Goal: Transaction & Acquisition: Purchase product/service

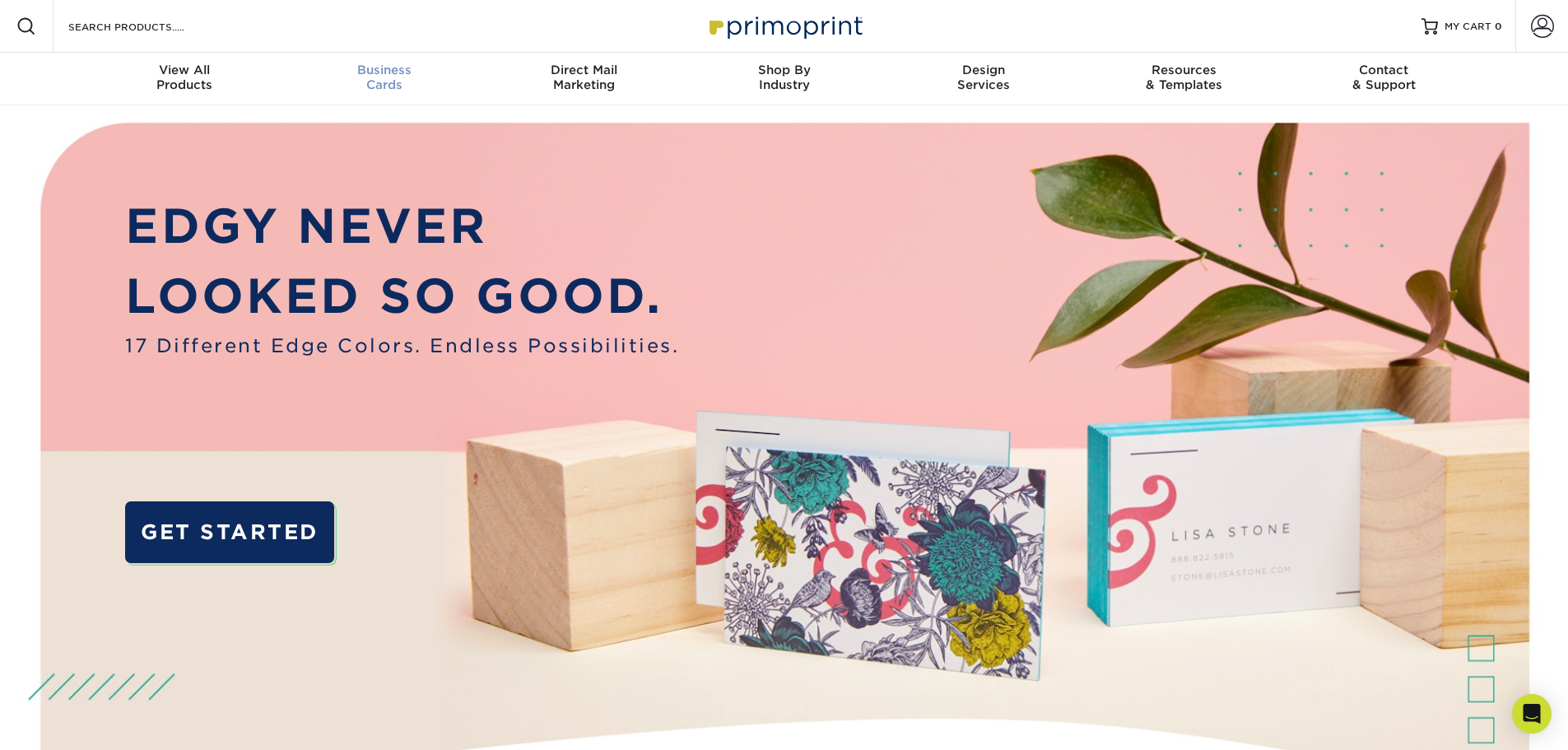
click at [368, 88] on div "Business Cards" at bounding box center [384, 77] width 200 height 30
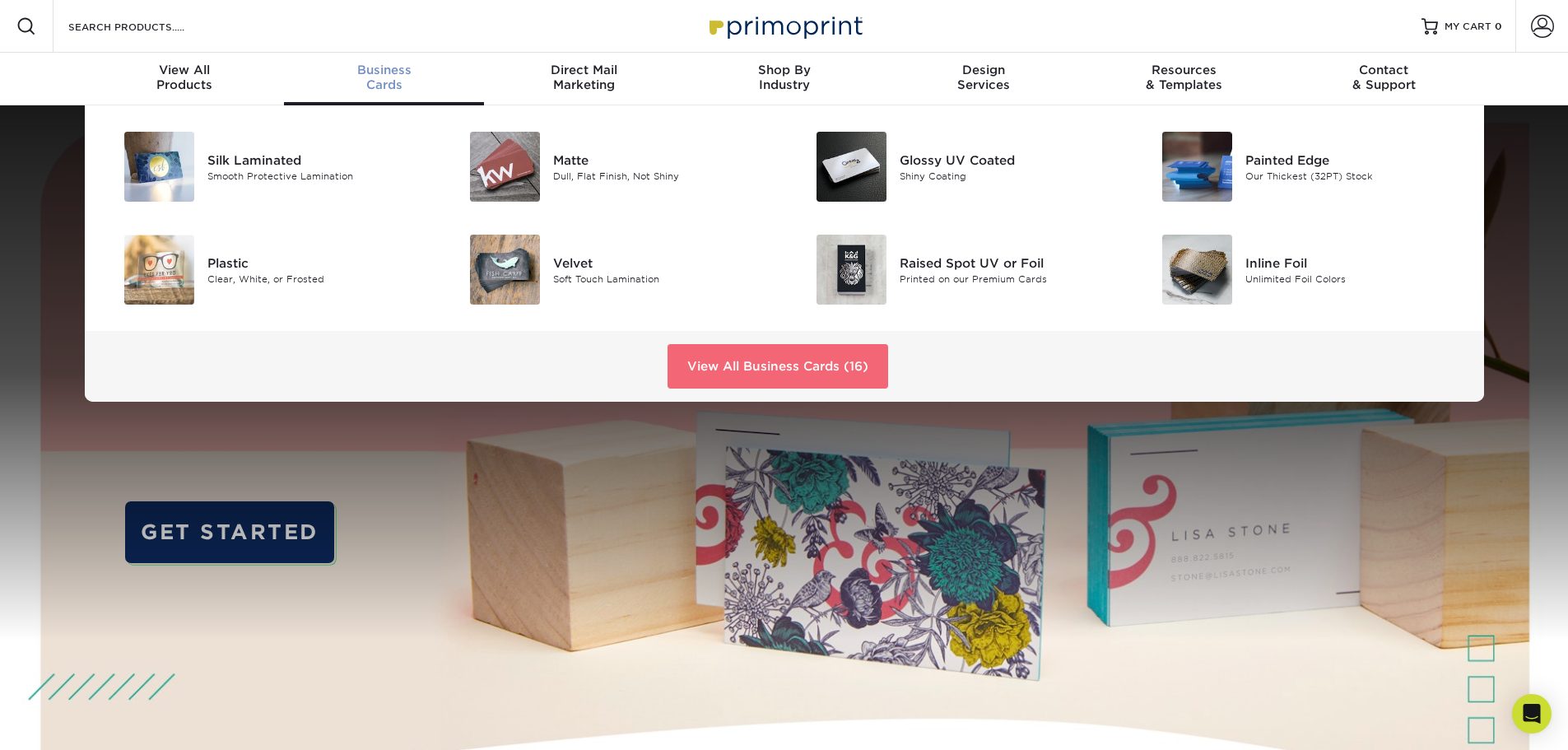
click at [733, 369] on link "View All Business Cards (16)" at bounding box center [778, 367] width 221 height 45
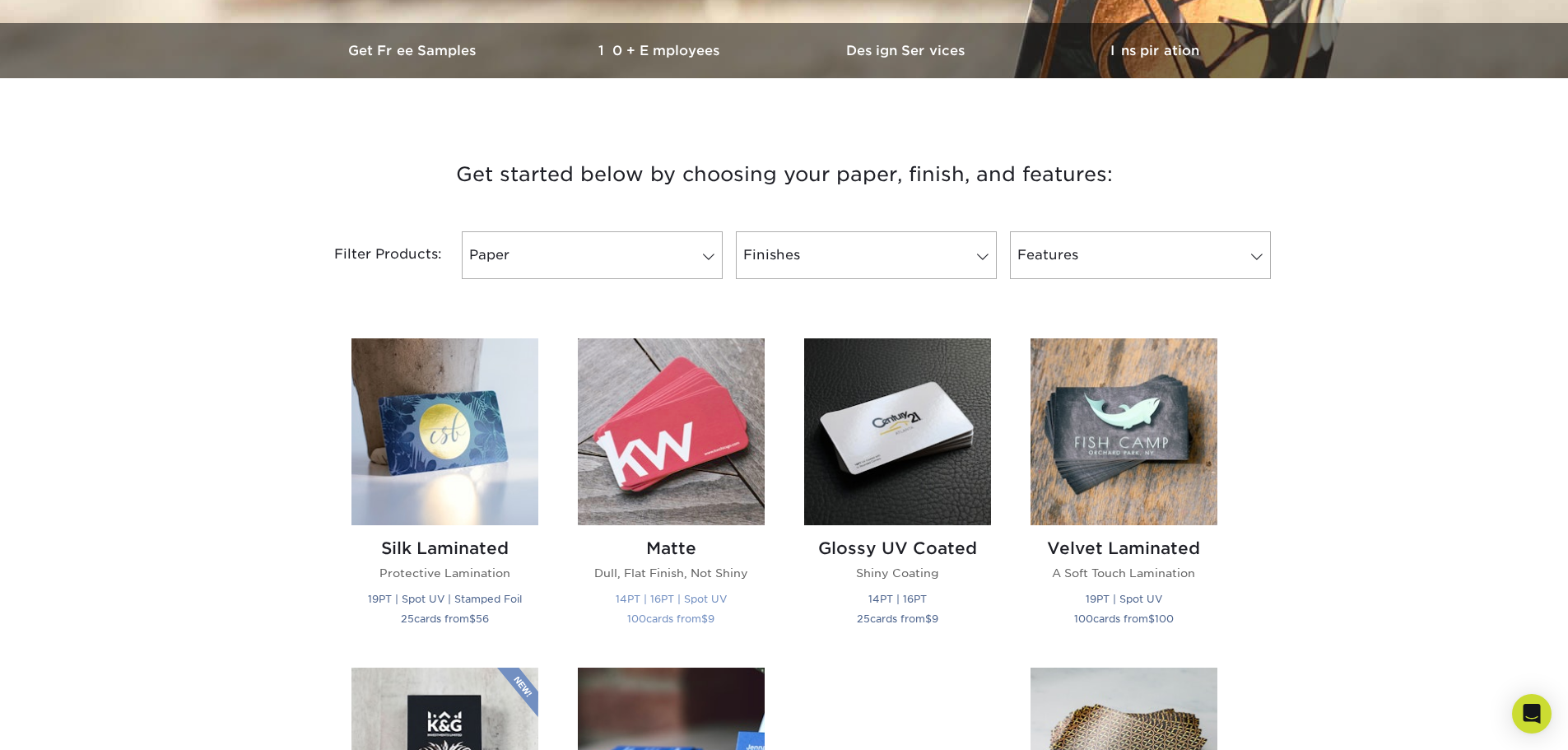
scroll to position [658, 0]
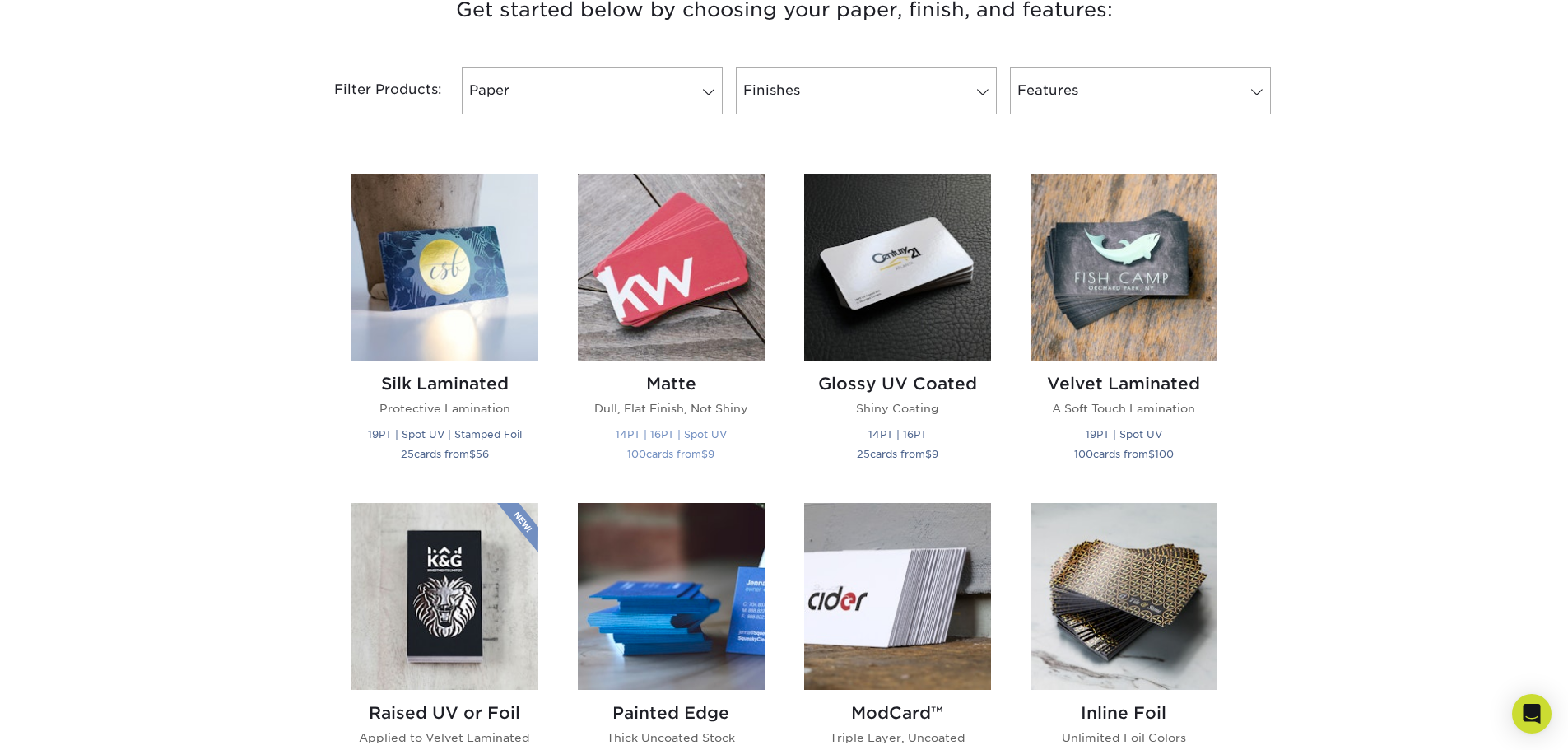
click at [717, 345] on img at bounding box center [671, 267] width 187 height 187
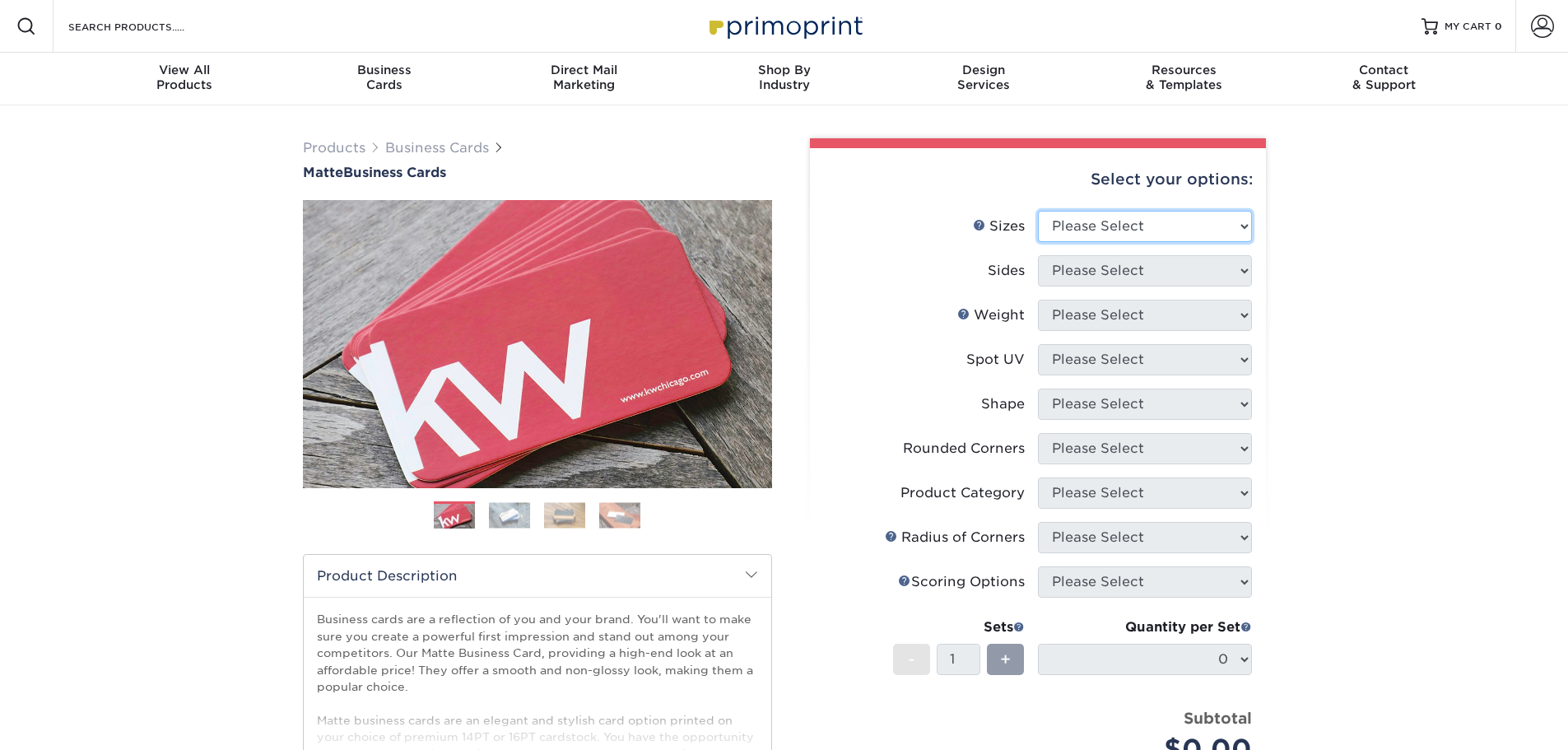
click at [1098, 225] on select "Please Select 1.5" x 3.5" - Mini 1.75" x 3.5" - Mini 2" x 2" - Square 2" x 3" -…" at bounding box center [1145, 226] width 214 height 31
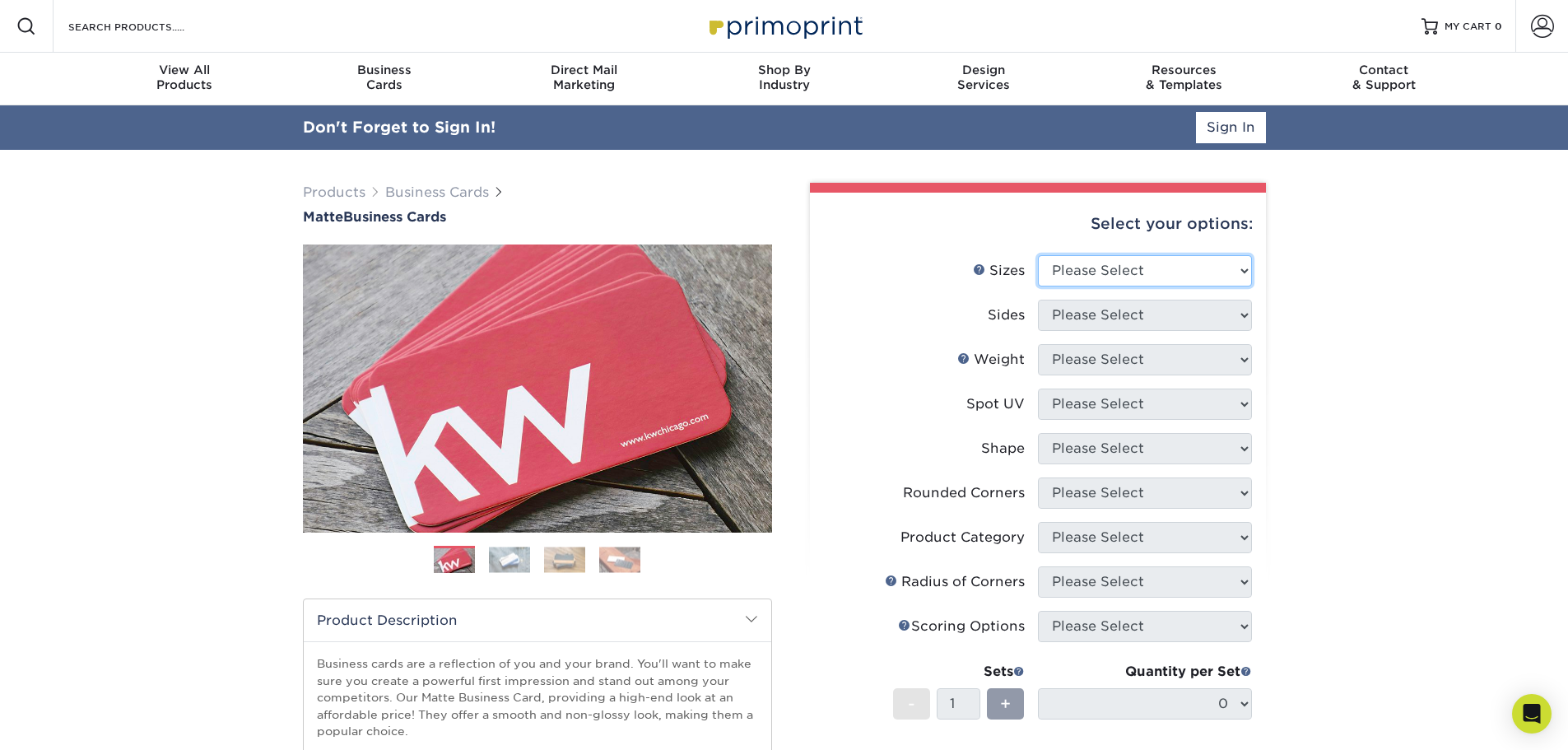
select select "2.00x3.50"
click at [1038, 256] on select "Please Select 1.5" x 3.5" - Mini 1.75" x 3.5" - Mini 2" x 2" - Square 2" x 3" -…" at bounding box center [1145, 271] width 214 height 31
click at [1111, 304] on select "Please Select Print Both Sides Print Front Only" at bounding box center [1145, 315] width 214 height 31
select select "13abbda7-1d64-4f25-8bb2-c179b224825d"
click at [1038, 300] on select "Please Select Print Both Sides Print Front Only" at bounding box center [1145, 315] width 214 height 31
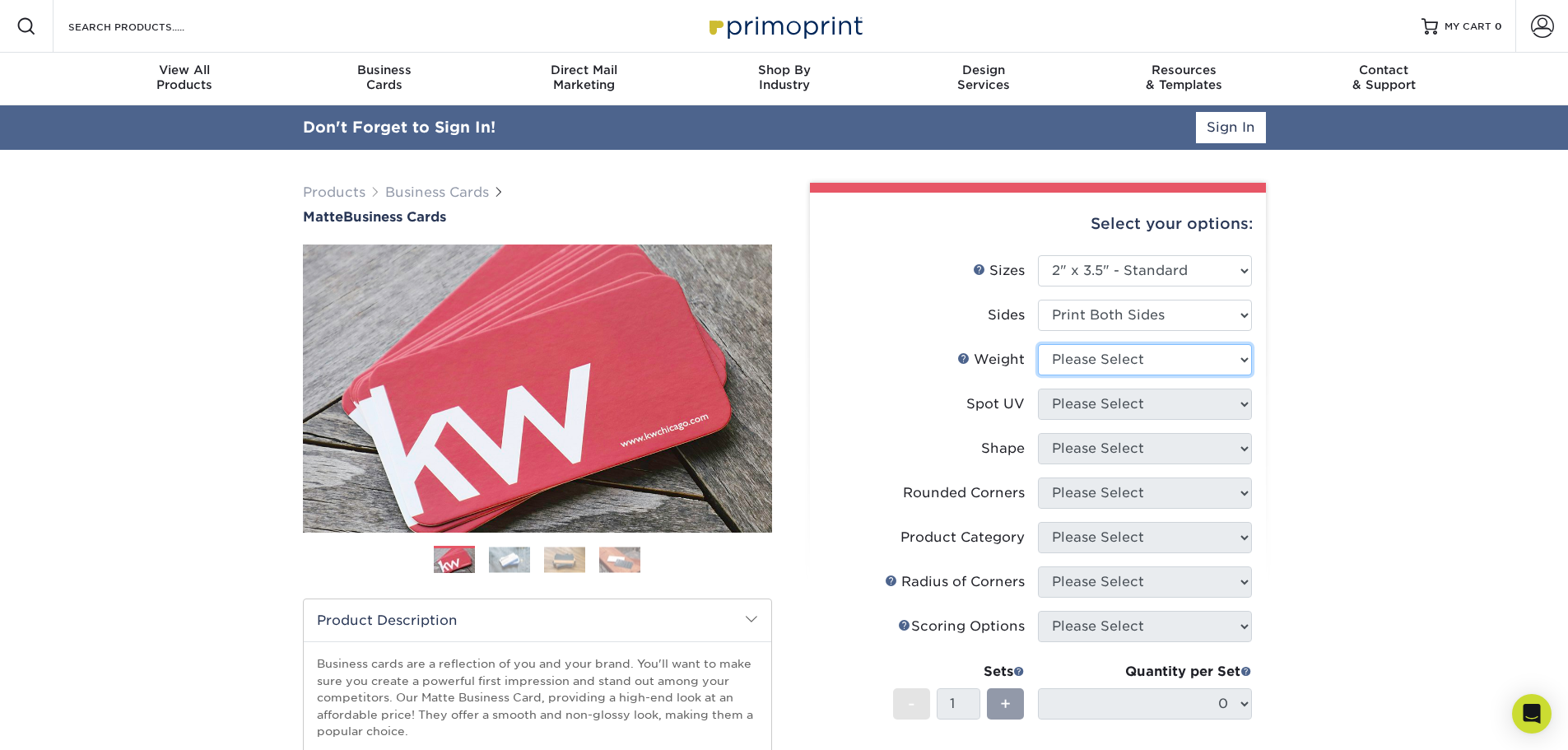
click at [1117, 367] on select "Please Select 16PT 14PT" at bounding box center [1145, 360] width 214 height 31
select select "16PT"
click at [1038, 344] on select "Please Select 16PT 14PT" at bounding box center [1145, 360] width 214 height 31
click at [1098, 406] on select "Please Select No Spot UV Front and Back (Both Sides) Front Only Back Only" at bounding box center [1145, 404] width 214 height 31
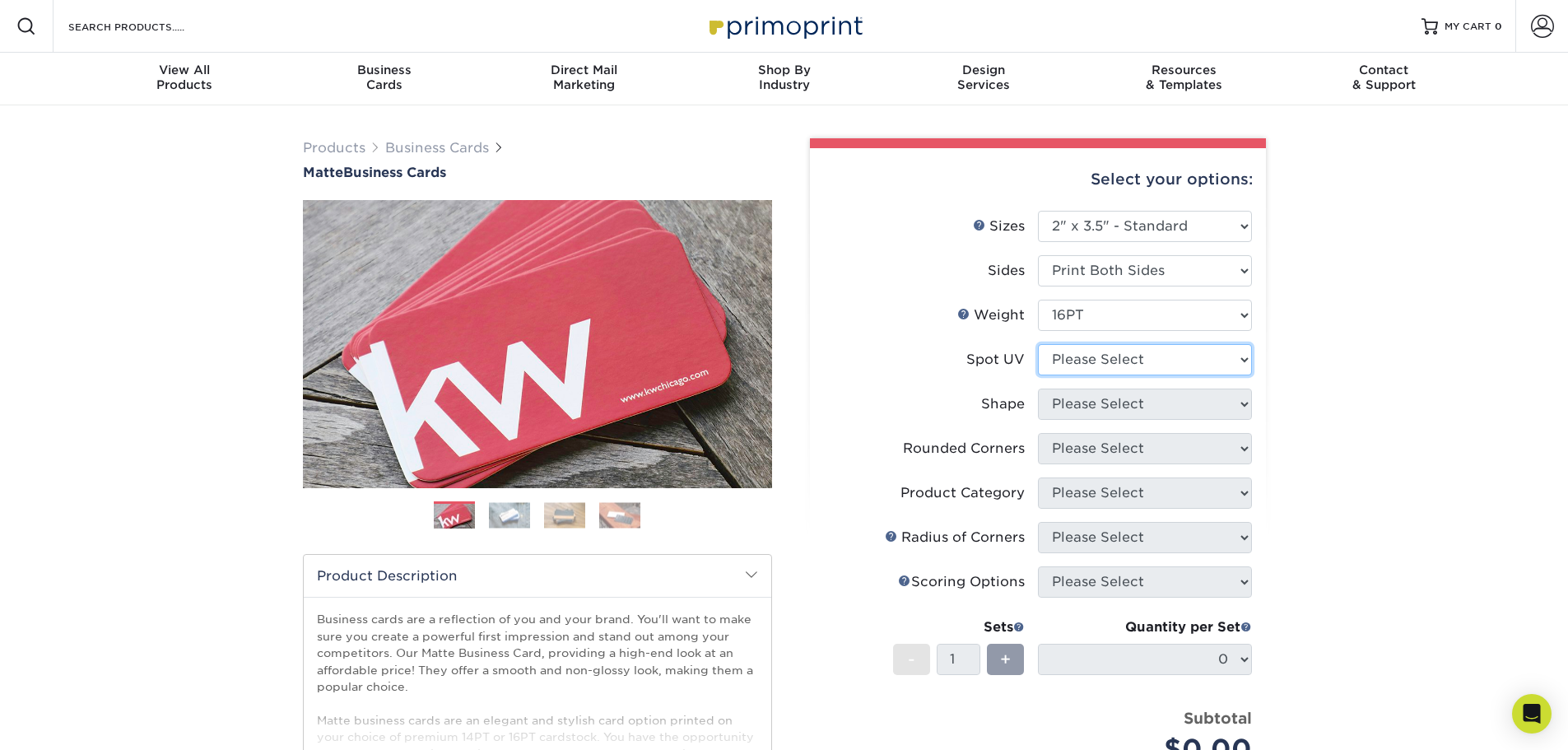
select select "3"
click at [1038, 344] on select "Please Select No Spot UV Front and Back (Both Sides) Front Only Back Only" at bounding box center [1145, 360] width 214 height 31
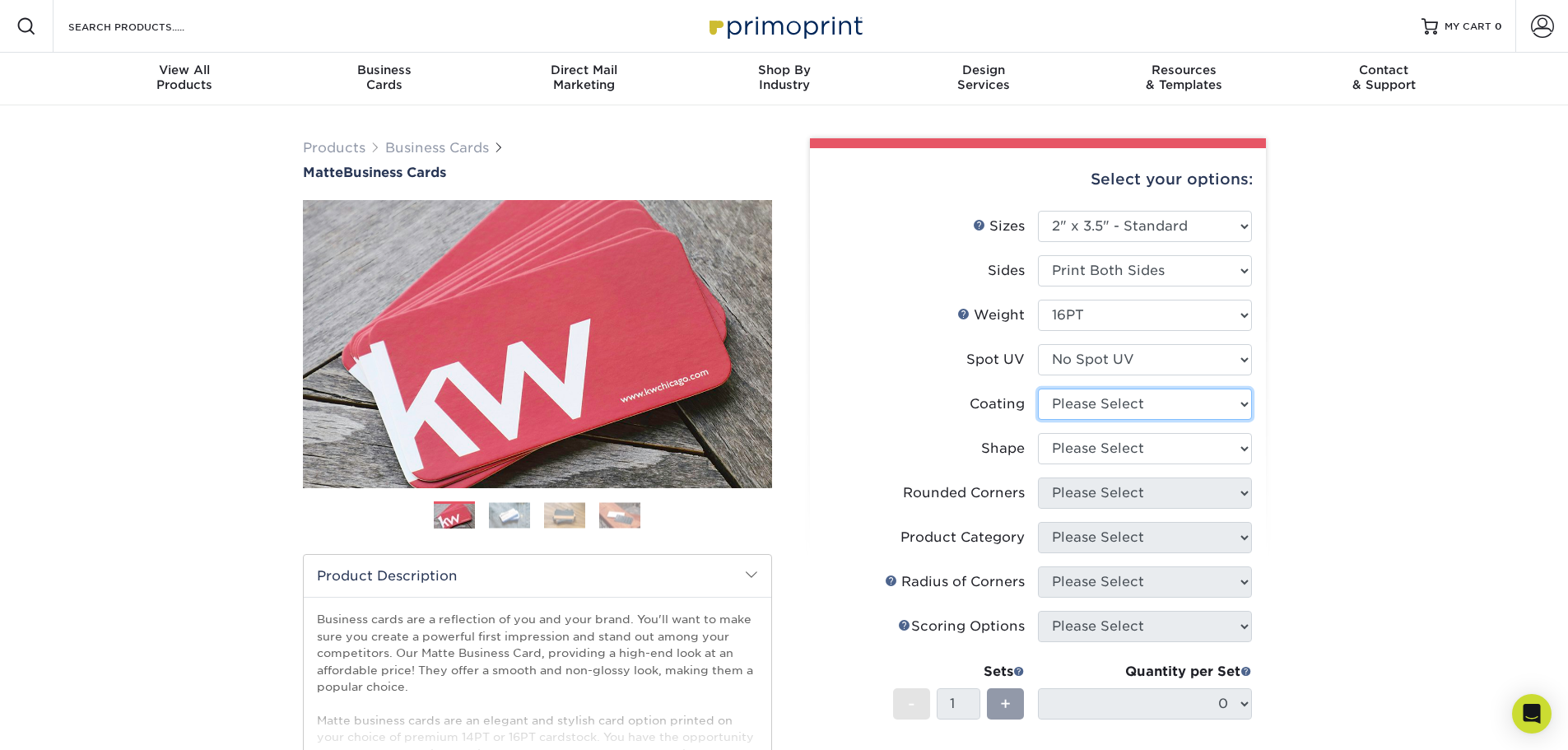
click at [1096, 392] on select at bounding box center [1145, 404] width 214 height 31
select select "121bb7b5-3b4d-429f-bd8d-bbf80e953313"
click at [1038, 388] on select at bounding box center [1145, 404] width 214 height 31
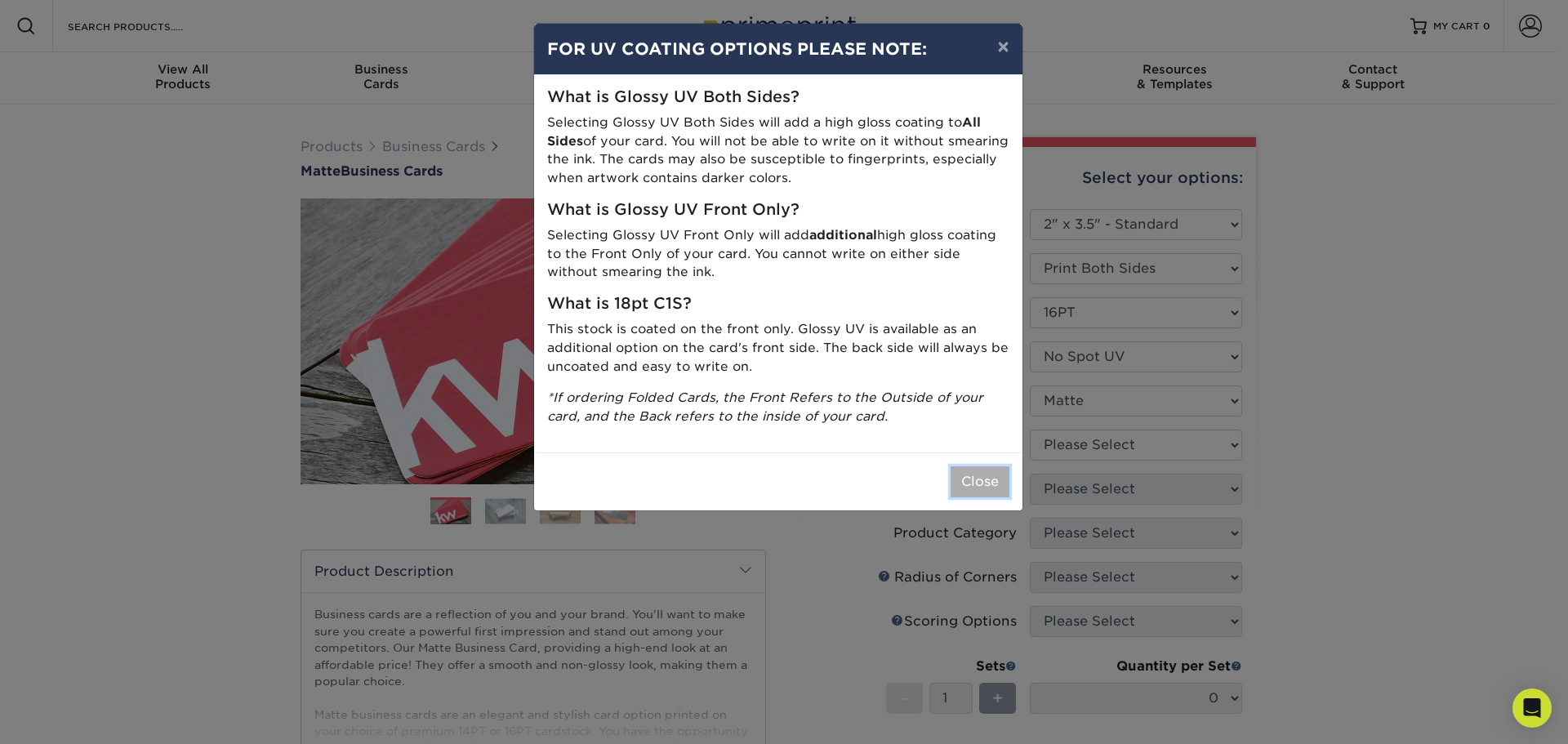
click at [987, 471] on button "Close" at bounding box center [980, 481] width 59 height 31
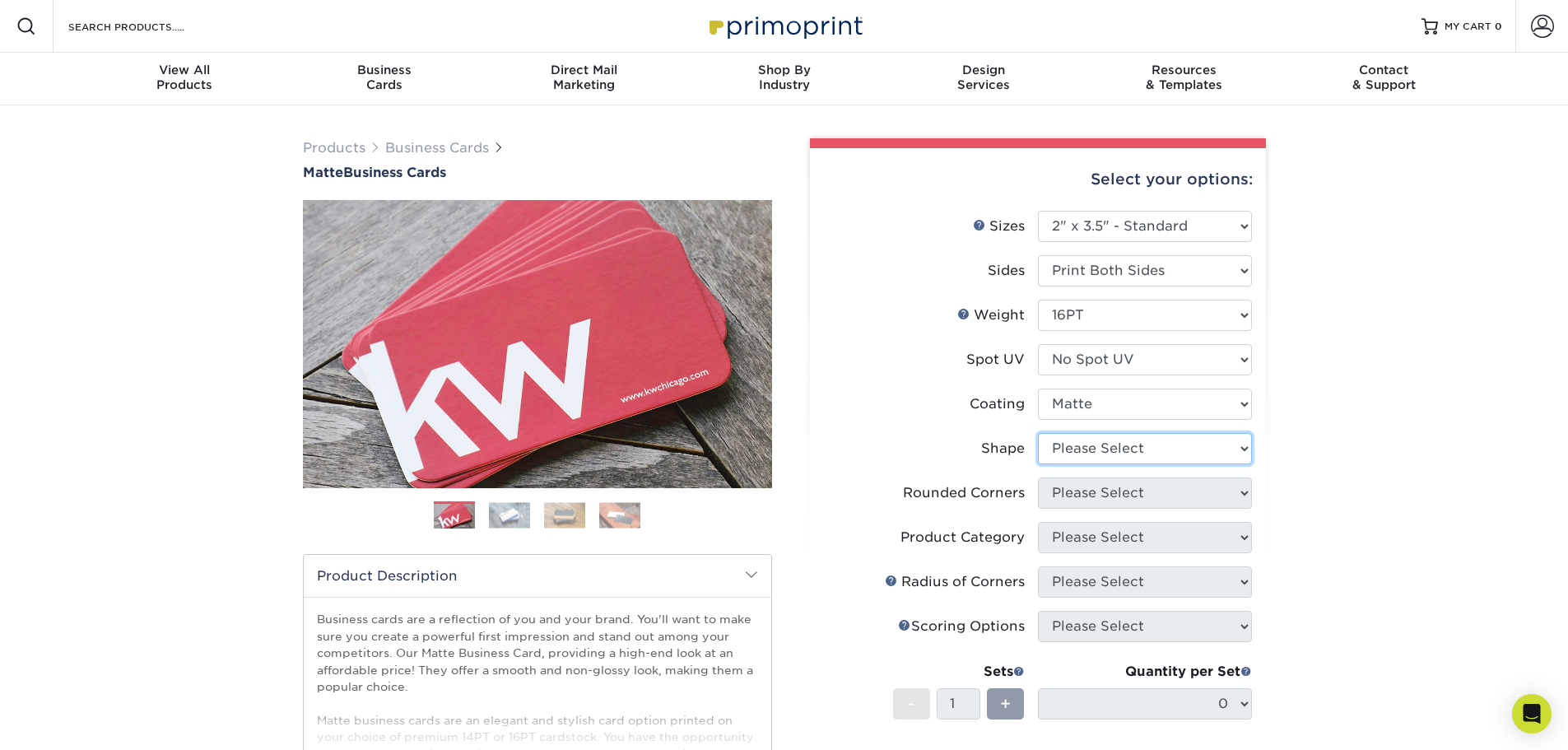
click at [1086, 440] on select "Please Select Standard Oval" at bounding box center [1145, 449] width 214 height 31
select select "standard"
click at [1038, 433] on select "Please Select Standard Oval" at bounding box center [1145, 449] width 214 height 31
click at [1087, 497] on select "Please Select Yes - Round 2 Corners Yes - Round 4 Corners No" at bounding box center [1145, 493] width 214 height 31
select select "0"
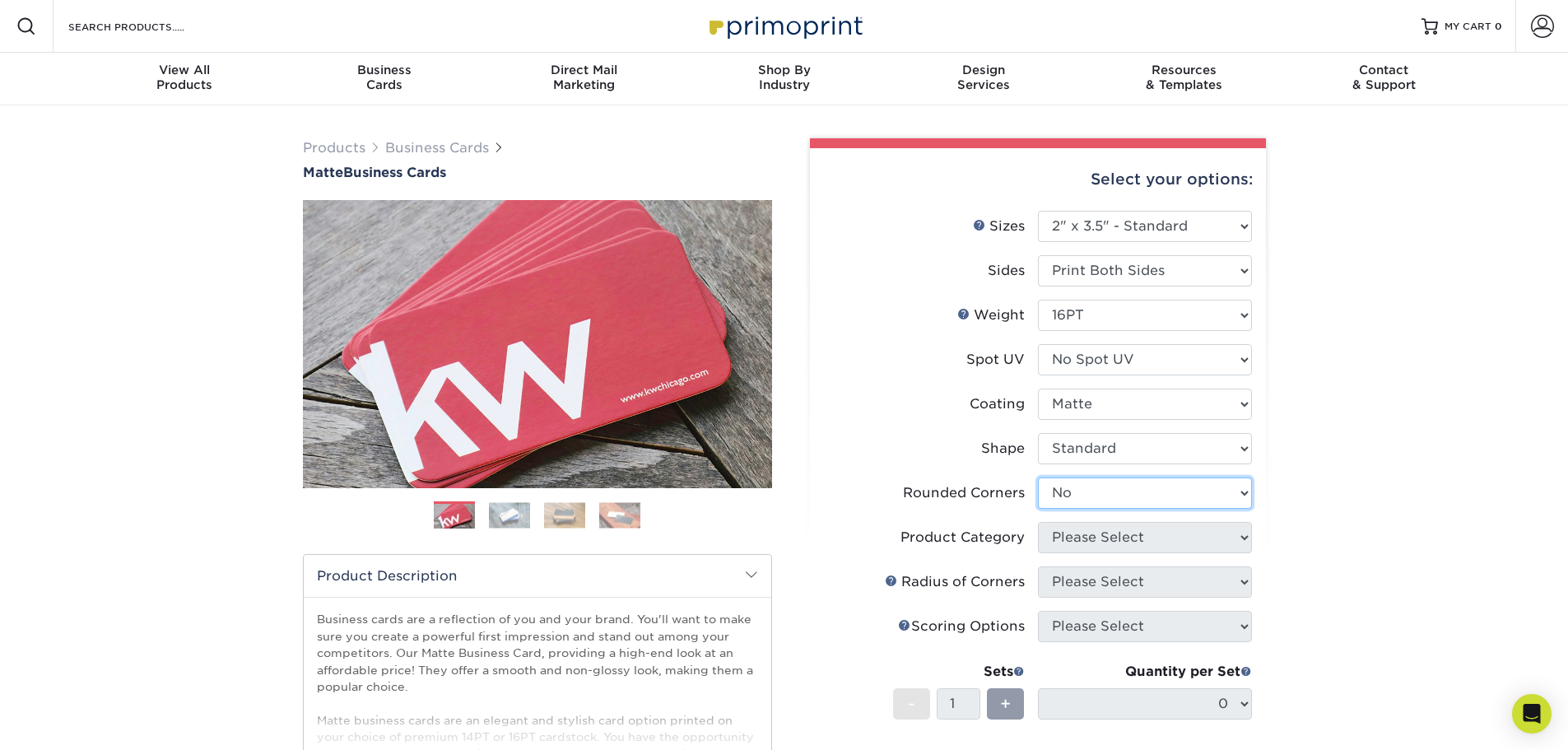
click at [1038, 477] on select "Please Select Yes - Round 2 Corners Yes - Round 4 Corners No" at bounding box center [1145, 493] width 214 height 31
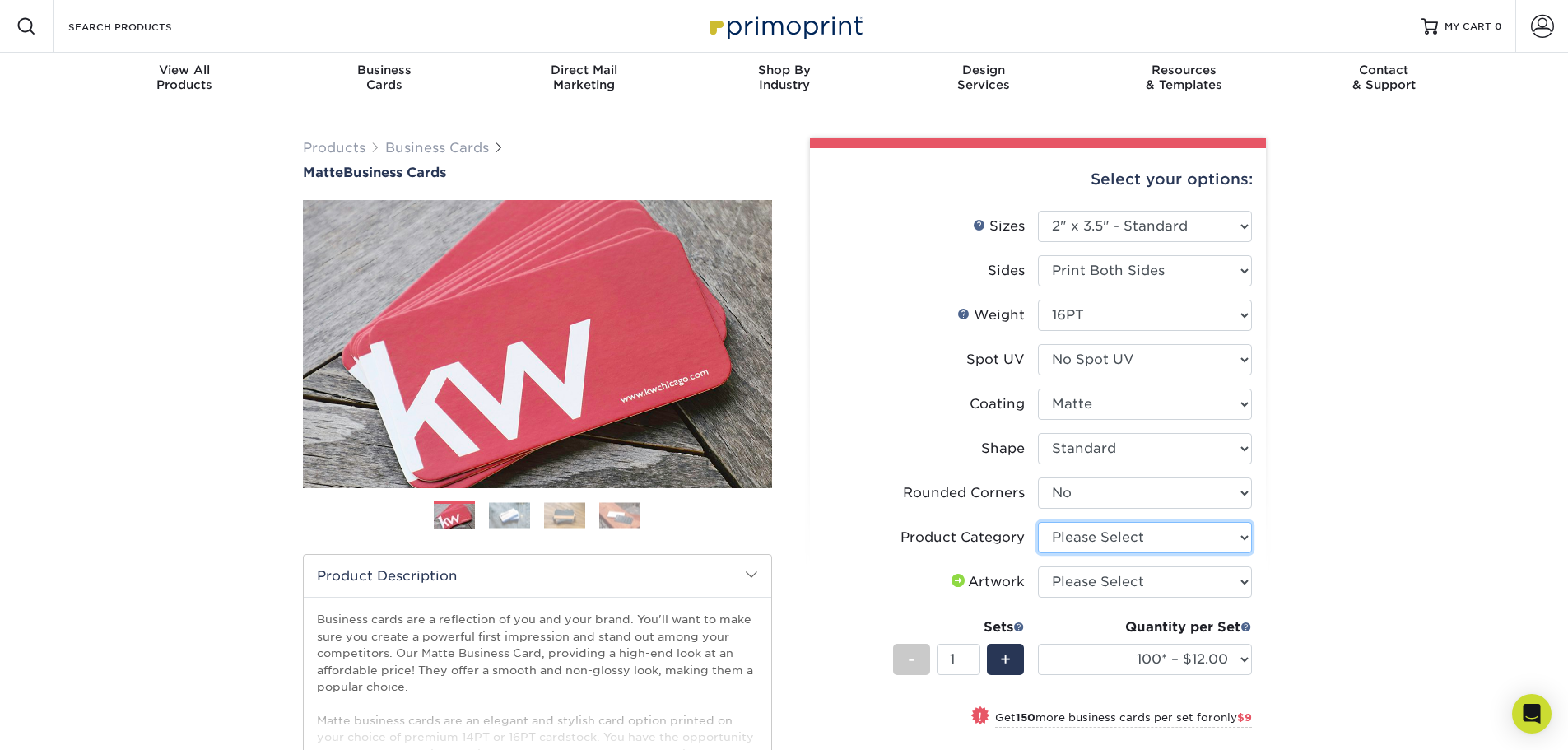
click at [1089, 525] on select "Please Select Business Cards" at bounding box center [1145, 537] width 214 height 31
select select "3b5148f1-0588-4f88-a218-97bcfdce65c1"
click at [1038, 522] on select "Please Select Business Cards" at bounding box center [1145, 537] width 214 height 31
click at [1084, 584] on select "Please Select I will upload files I need a design - $100" at bounding box center [1145, 581] width 214 height 31
select select "upload"
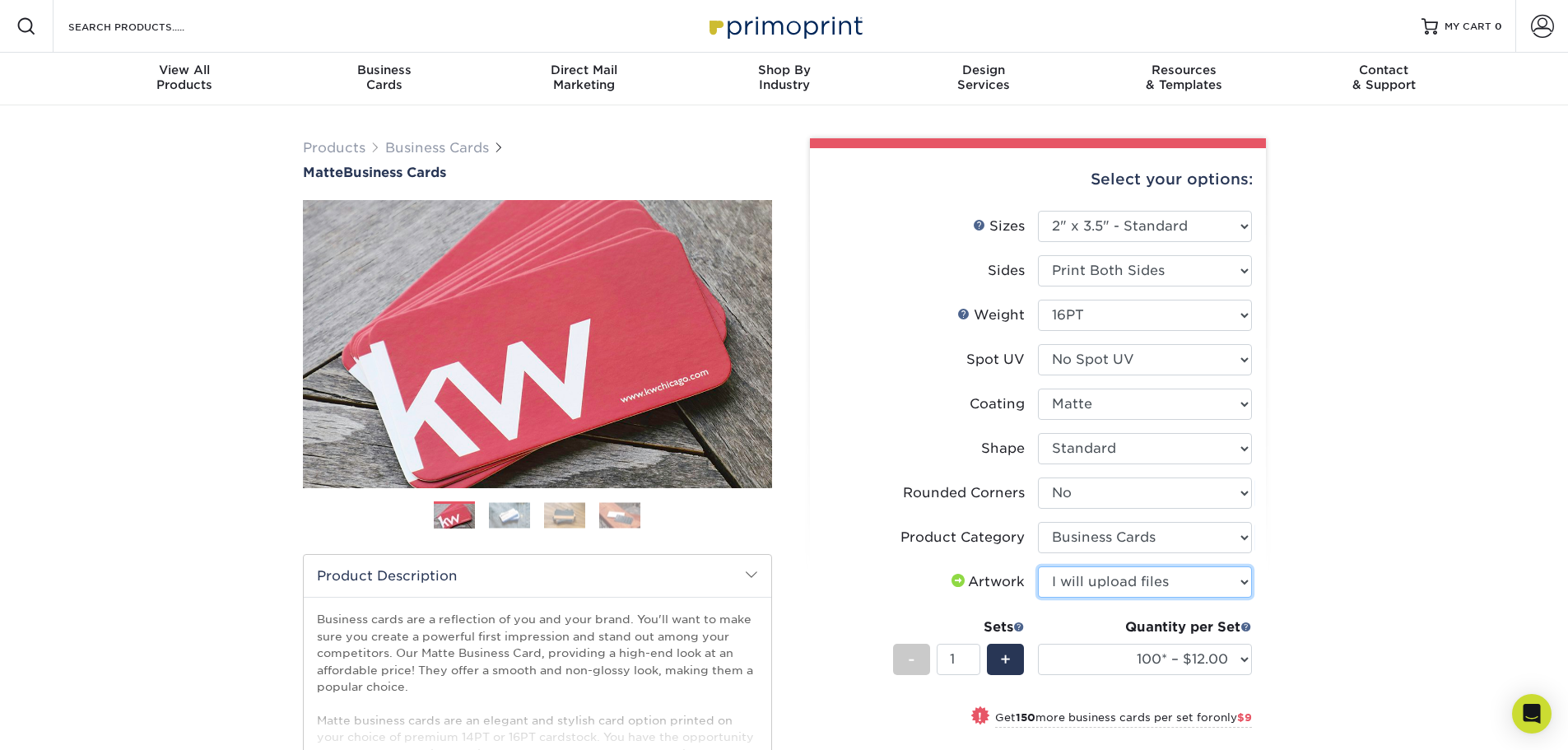
click at [1038, 566] on select "Please Select I will upload files I need a design - $100" at bounding box center [1145, 581] width 214 height 31
drag, startPoint x: 1099, startPoint y: 659, endPoint x: 1110, endPoint y: 653, distance: 12.5
click at [1099, 659] on select "100* – $12.00 250* – $21.00 500 – $42.00 1000 – $53.00 2500 – $95.00 5000 – $18…" at bounding box center [1145, 659] width 214 height 31
select select "250* – $21.00"
click at [1038, 644] on select "100* – $12.00 250* – $21.00 500 – $42.00 1000 – $53.00 2500 – $95.00 5000 – $18…" at bounding box center [1145, 659] width 214 height 31
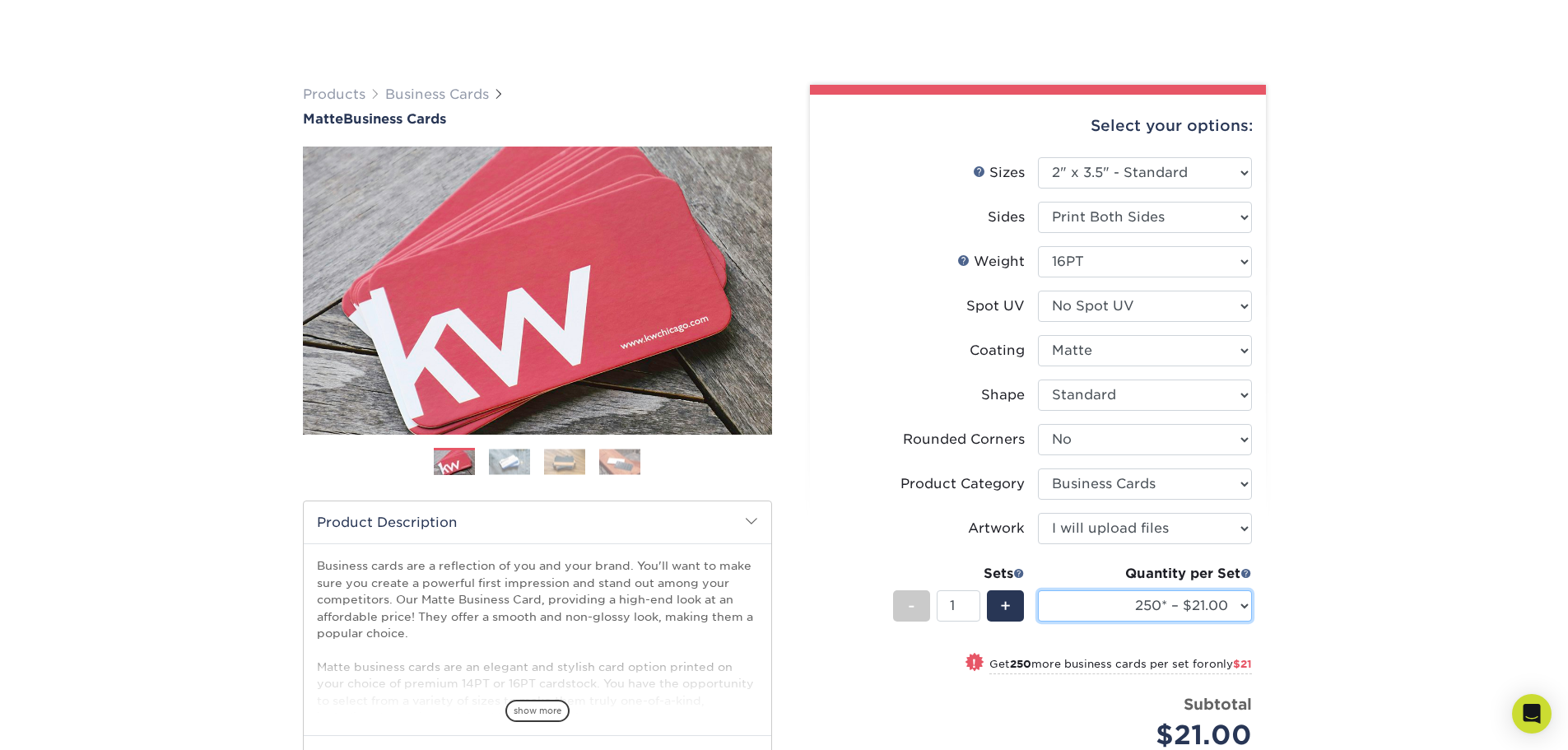
scroll to position [247, 0]
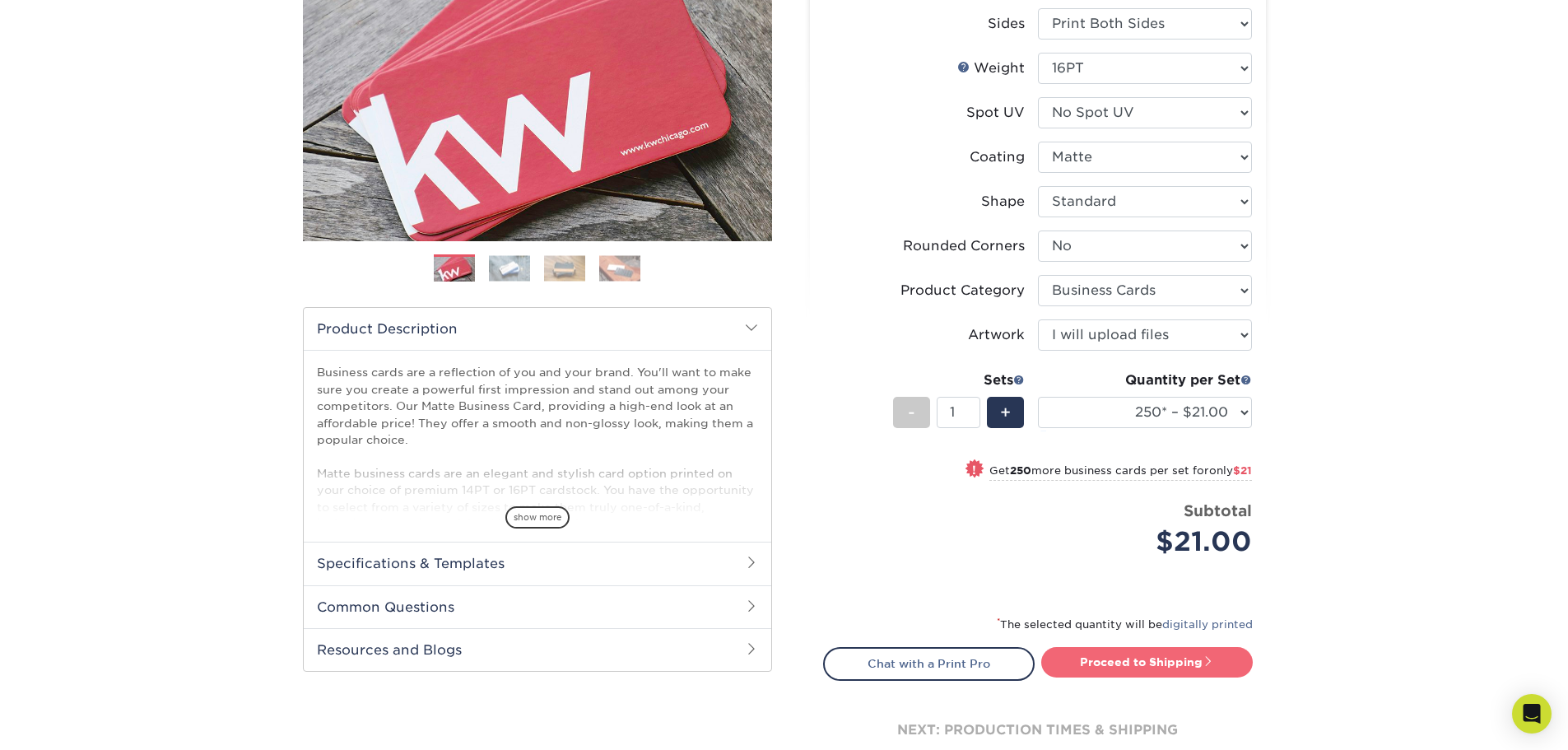
click at [1178, 658] on link "Proceed to Shipping" at bounding box center [1147, 661] width 212 height 30
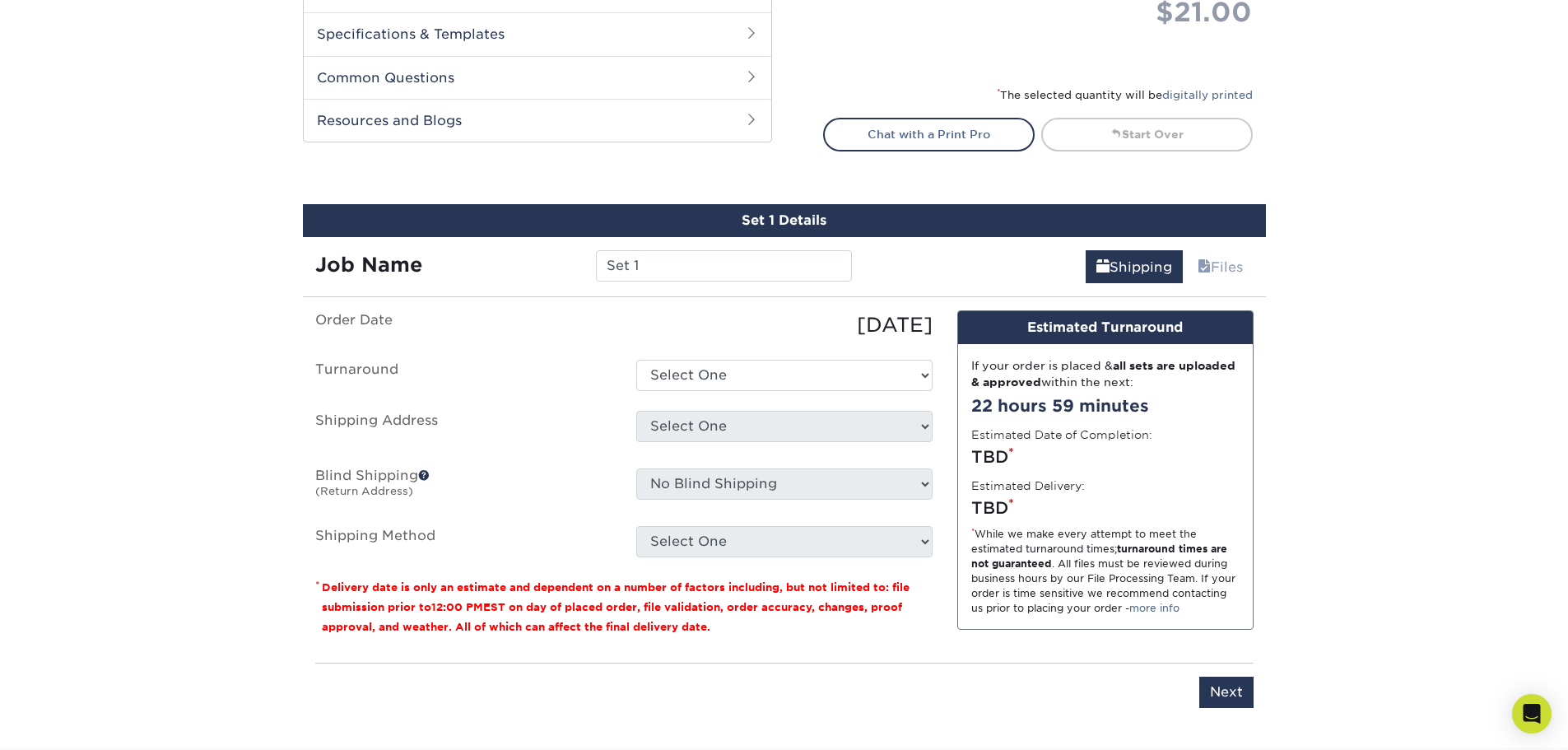
scroll to position [939, 0]
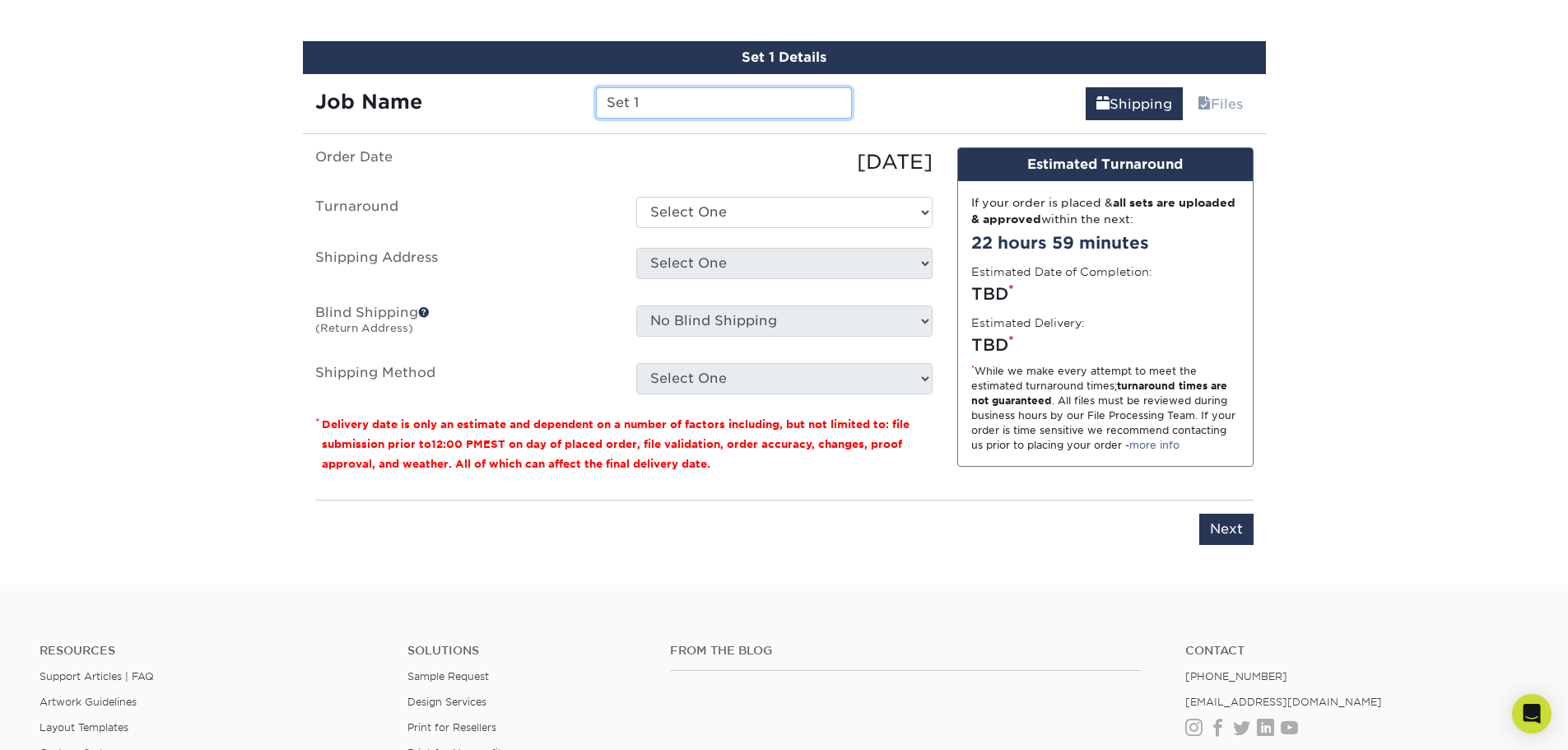
click at [682, 102] on input "Set 1" at bounding box center [723, 102] width 256 height 31
drag, startPoint x: 657, startPoint y: 103, endPoint x: 606, endPoint y: 104, distance: 51.0
click at [606, 104] on input "Set 1" at bounding box center [723, 102] width 256 height 31
type input "Quarts JJC"
click at [675, 219] on select "Select One 2-4 Business Days 2 Day Next Business Day" at bounding box center [784, 212] width 296 height 31
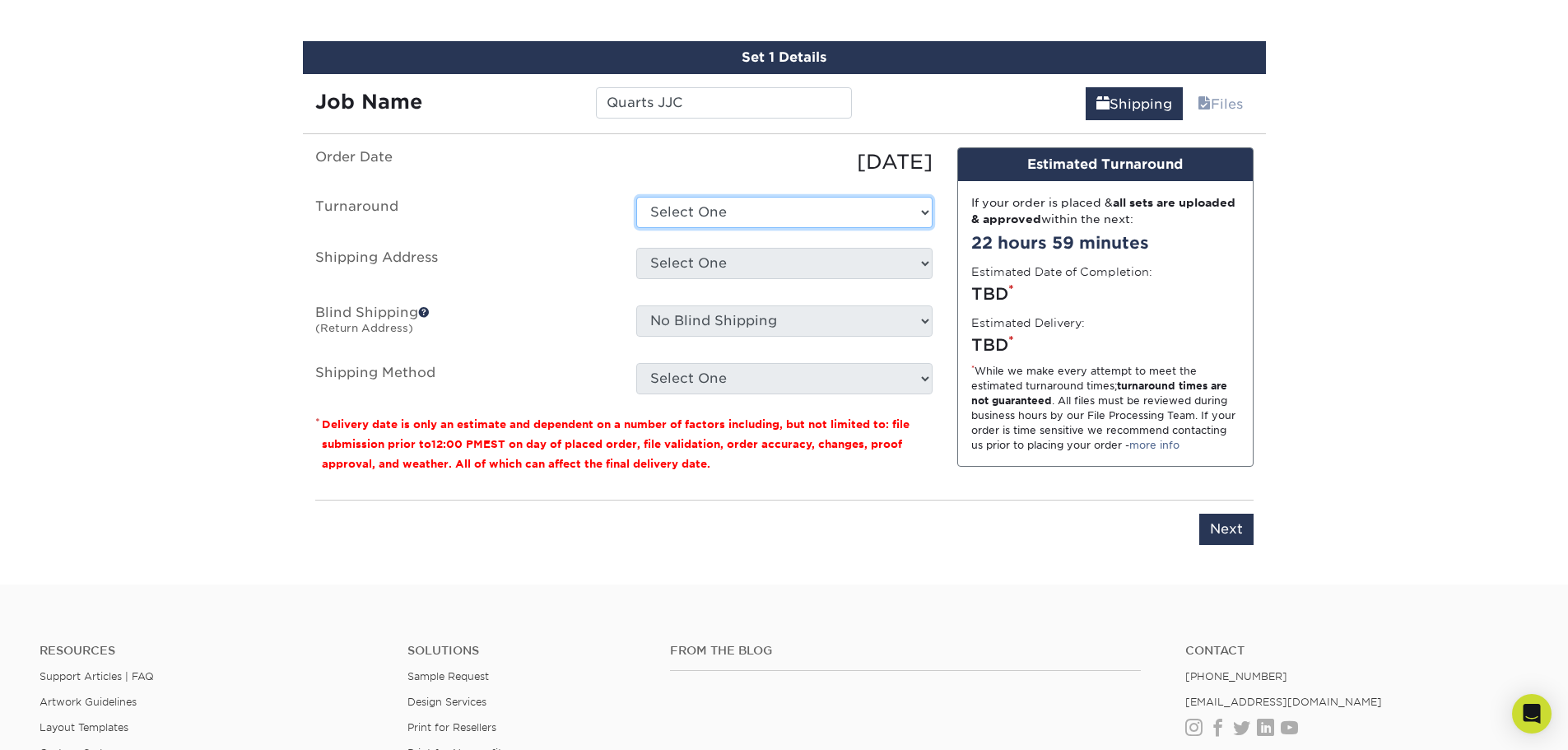
select select "23721297-b68b-4846-ba83-3171e6bd9d78"
click at [636, 196] on select "Select One 2-4 Business Days 2 Day Next Business Day" at bounding box center [784, 212] width 296 height 31
click at [675, 257] on select "Select One + Add New Address - Login" at bounding box center [784, 263] width 296 height 31
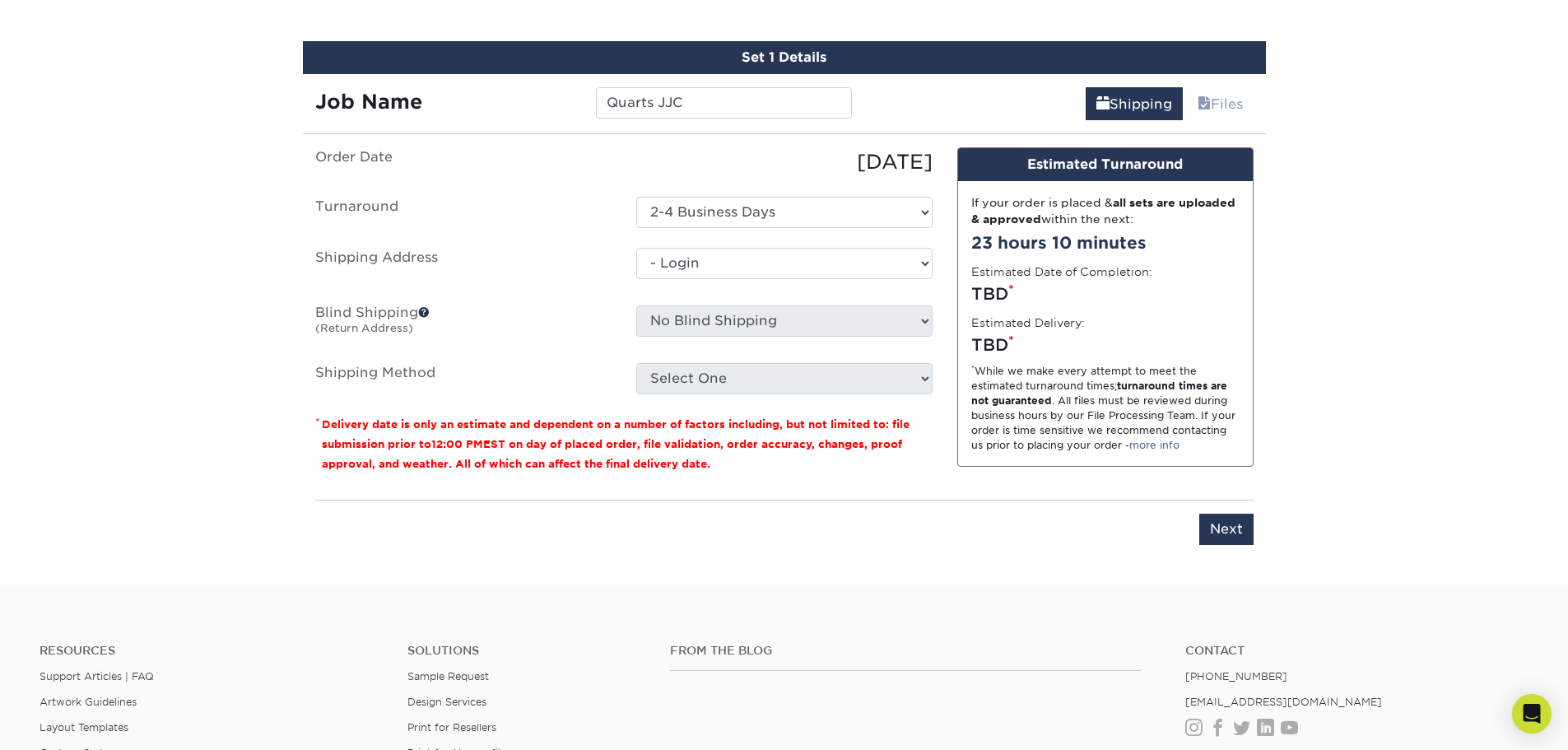
click at [636, 279] on select "Select One + Add New Address - Login" at bounding box center [784, 263] width 296 height 31
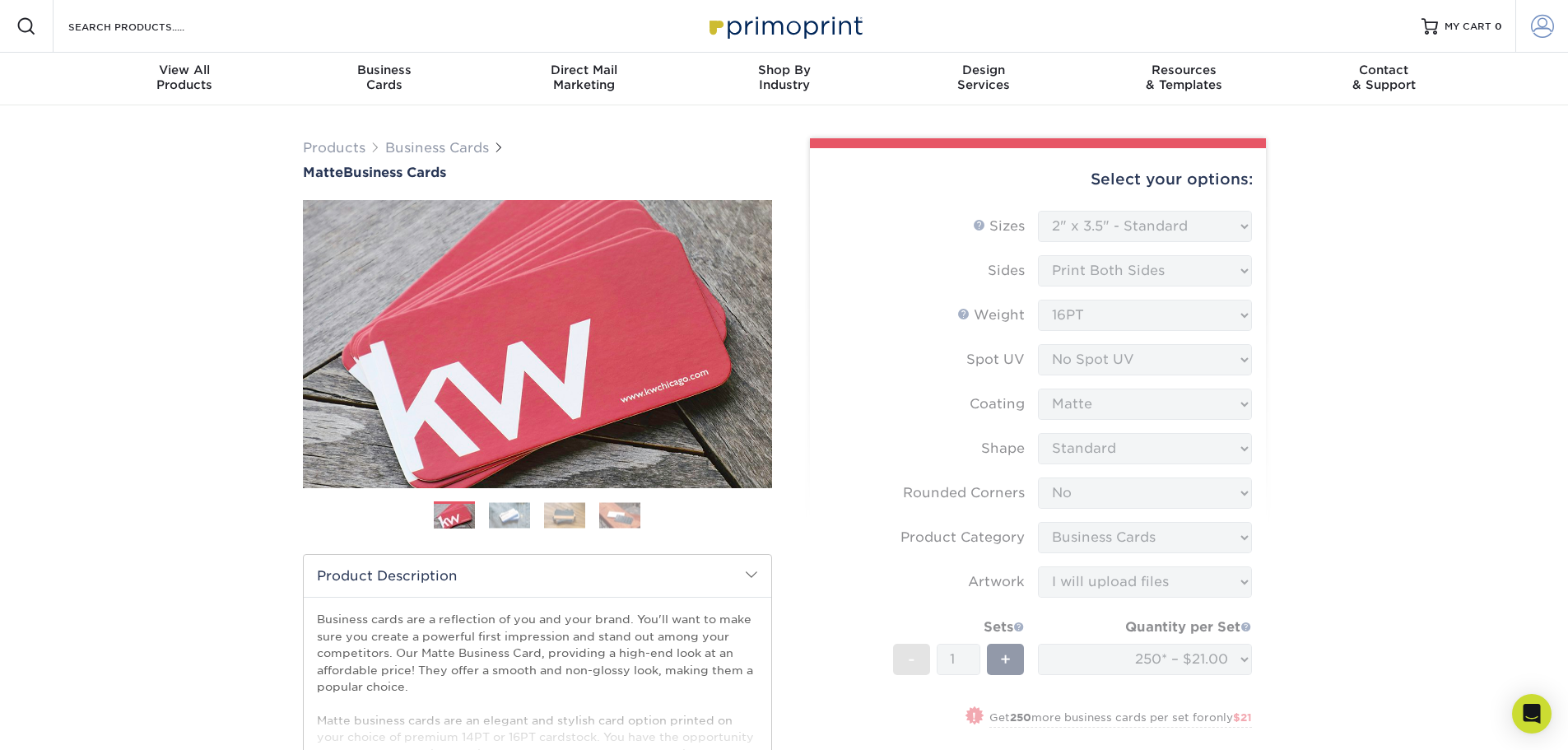
click at [1549, 22] on span at bounding box center [1543, 27] width 23 height 23
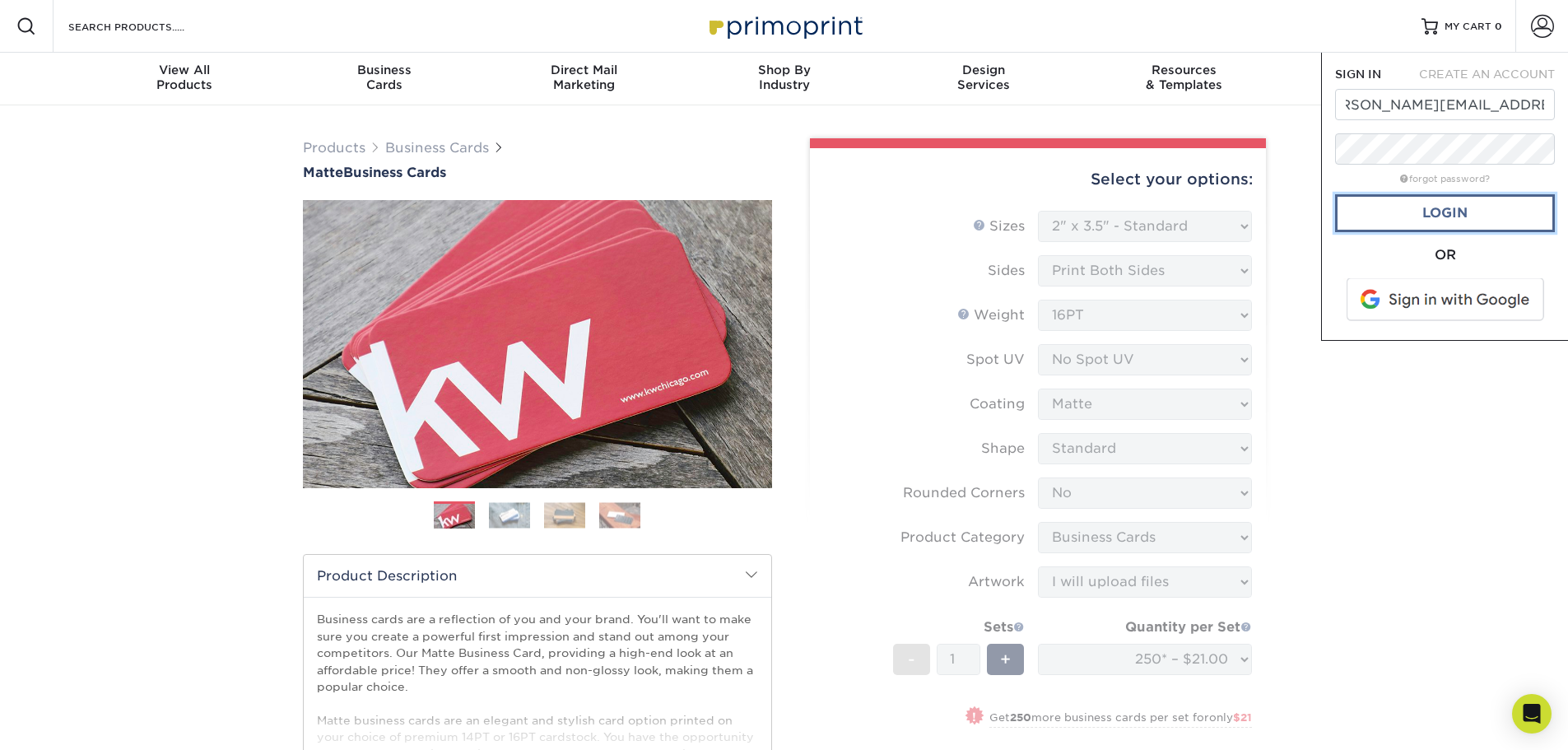
click at [1406, 212] on link "Login" at bounding box center [1445, 214] width 220 height 38
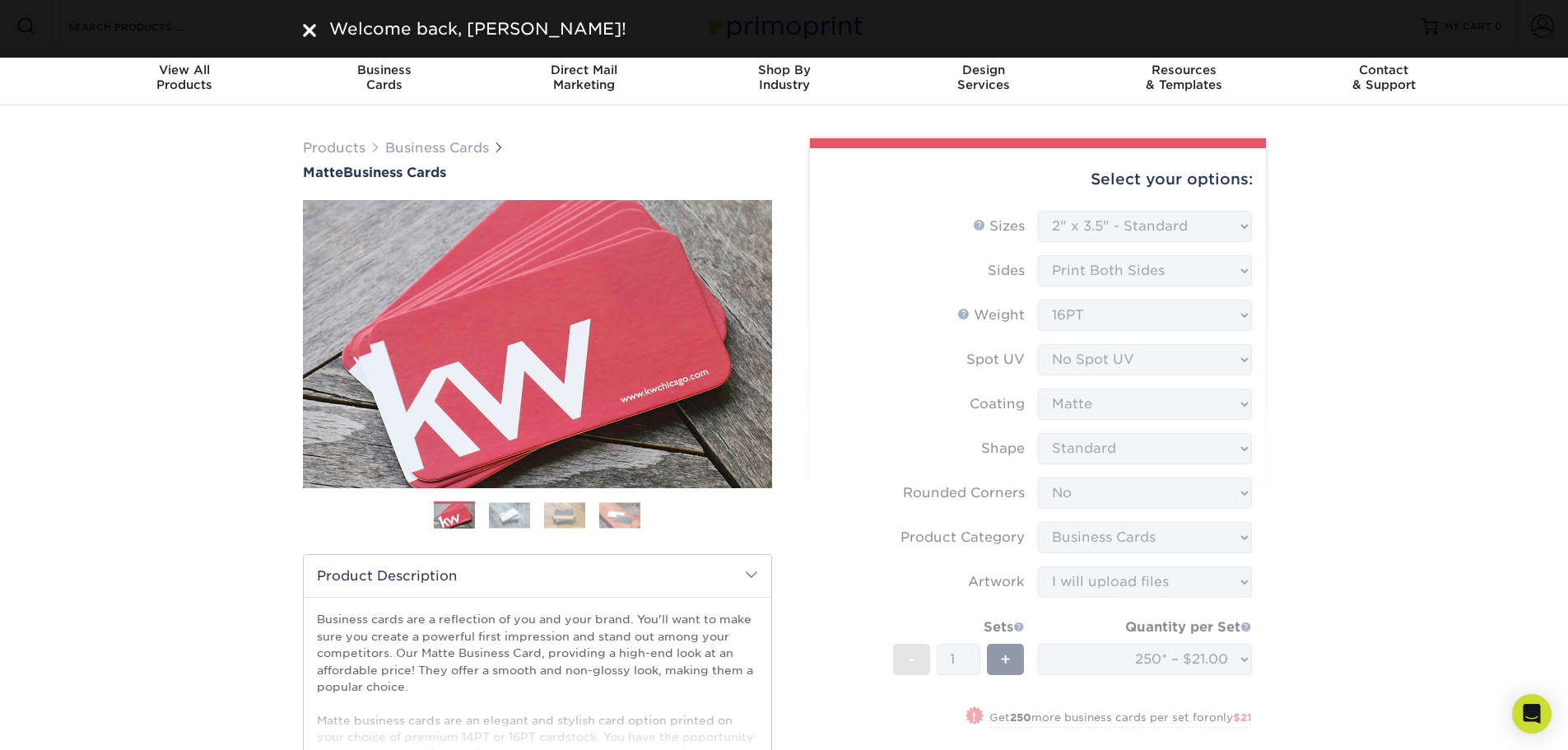
click at [1207, 225] on form "Sizes Help Sizes Please Select 1.5" x 3.5" - Mini 1.75" x 3.5" - Mini 2" x 2" -…" at bounding box center [1038, 527] width 430 height 632
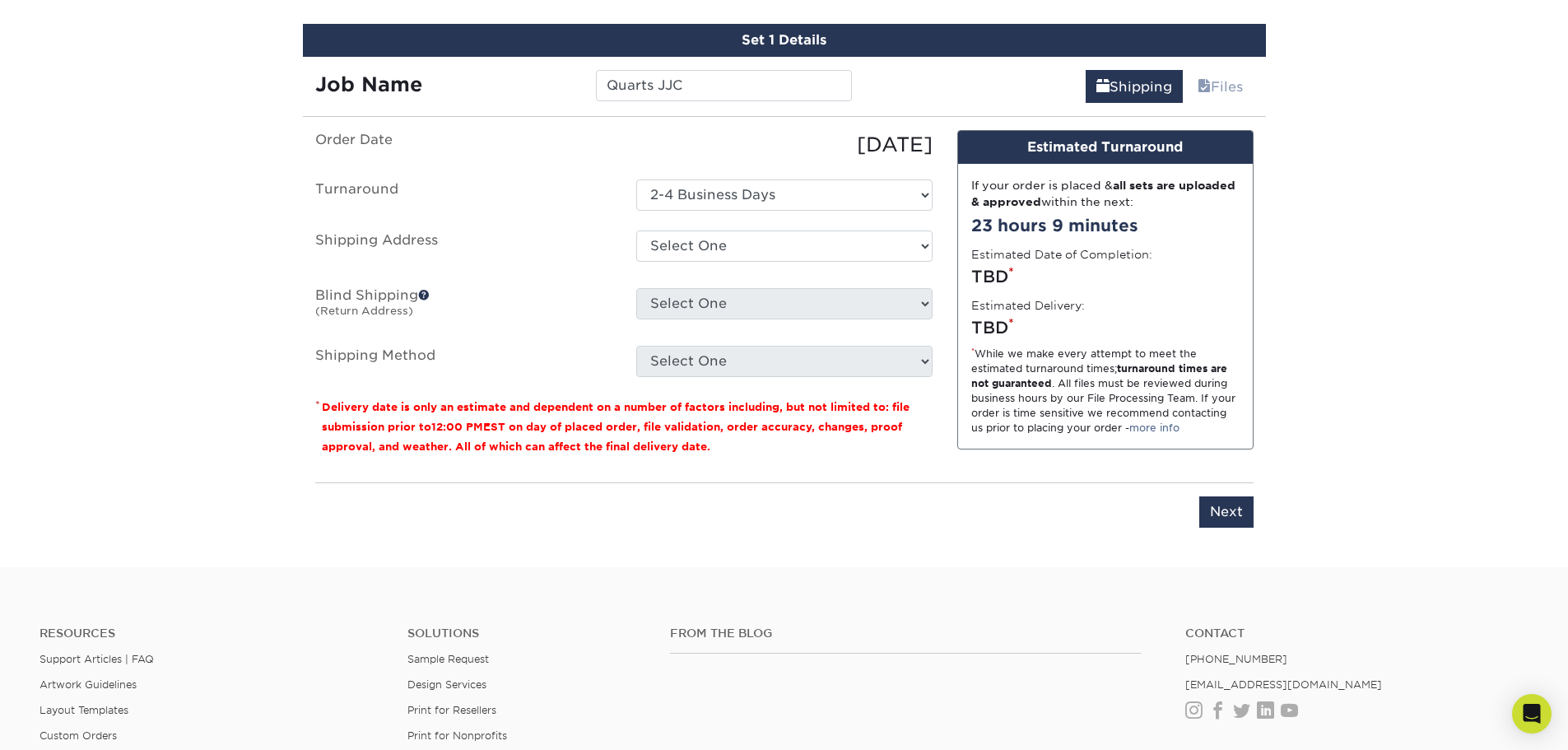
scroll to position [988, 0]
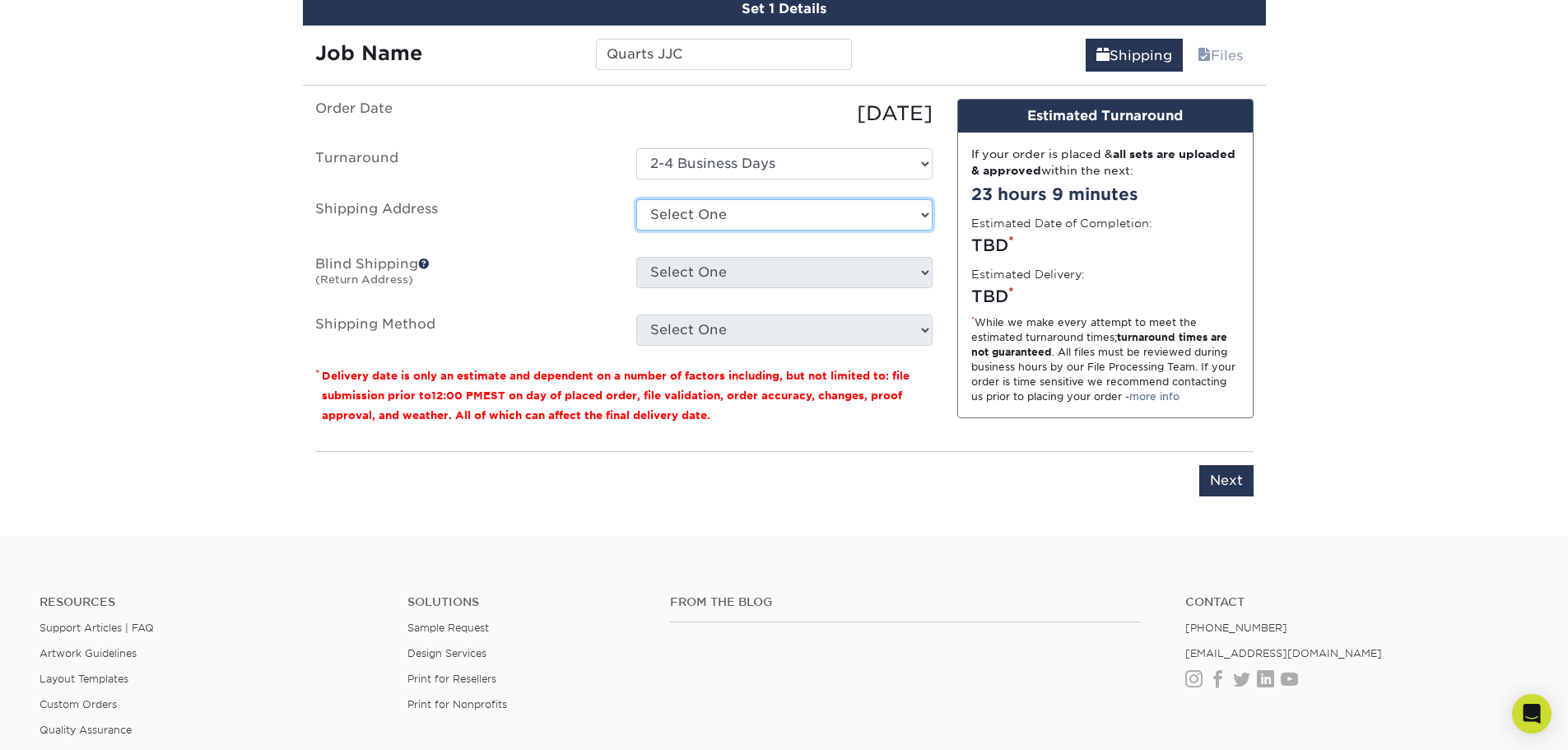
click at [703, 218] on select "Select One 1895 EXECUTIVE RD, WINTER HAVEN, FL 225 QUAIL AVE, SEBRING, FL 25750…" at bounding box center [784, 214] width 296 height 31
select select "272155"
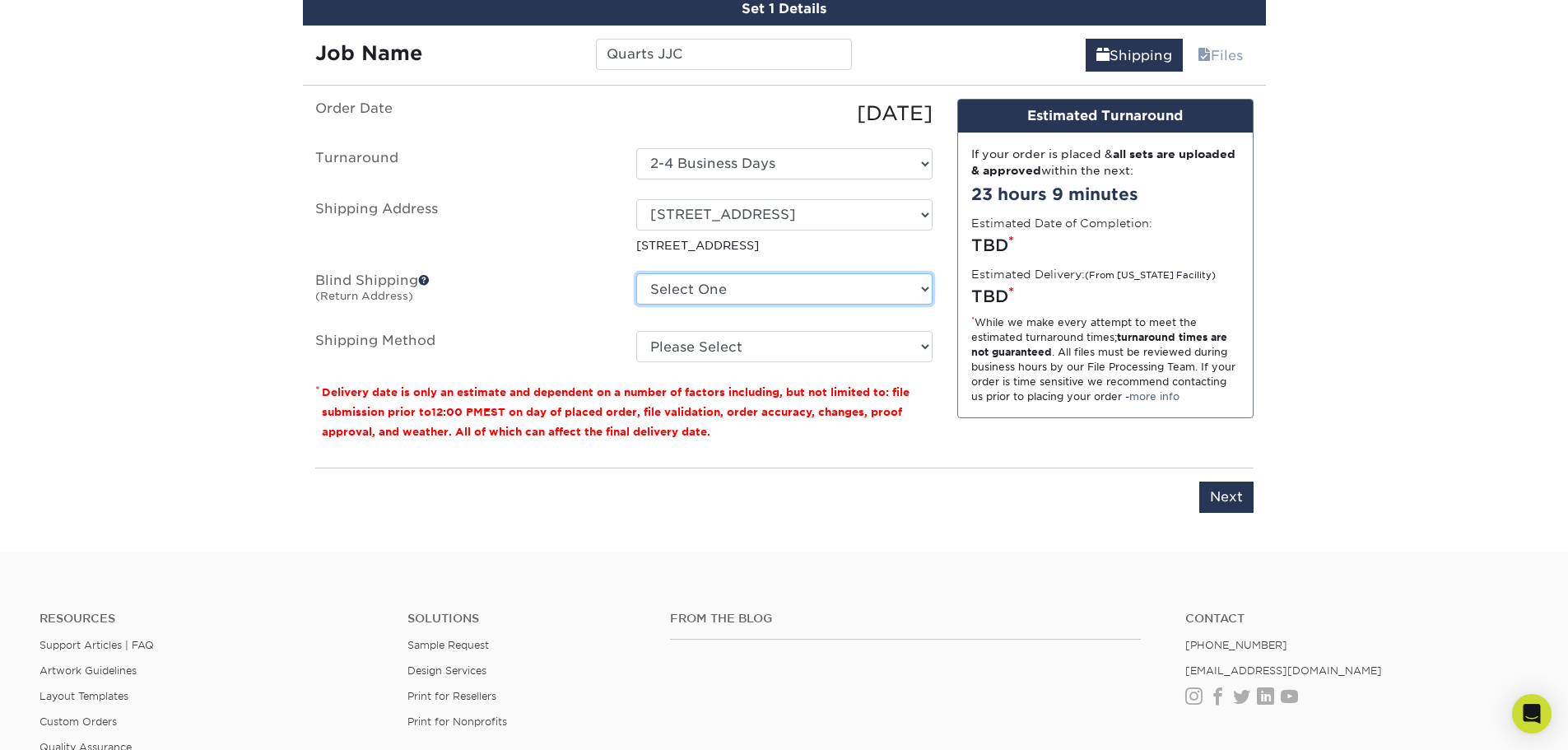
click at [736, 292] on select "Select One 1895 EXECUTIVE RD, WINTER HAVEN, FL 225 QUAIL AVE, SEBRING, FL 25750…" at bounding box center [784, 289] width 296 height 31
select select "272155"
click at [636, 274] on select "Select One 1895 EXECUTIVE RD, WINTER HAVEN, FL 225 QUAIL AVE, SEBRING, FL 25750…" at bounding box center [784, 289] width 296 height 31
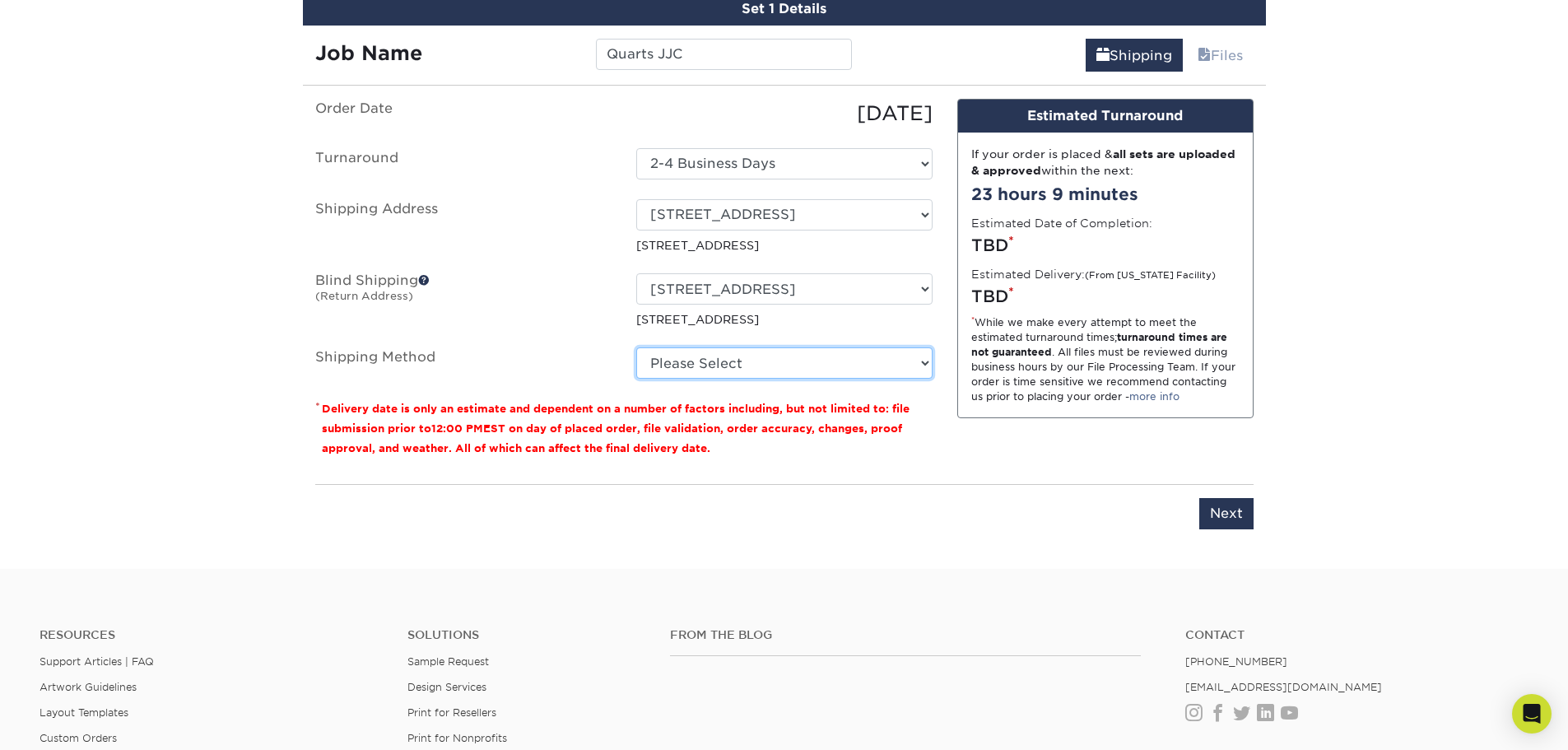
click at [726, 361] on select "Please Select Ground Shipping (+$7.84) 3 Day Shipping Service (+$15.34) 2 Day A…" at bounding box center [784, 362] width 296 height 31
select select "03"
click at [636, 347] on select "Please Select Ground Shipping (+$7.84) 3 Day Shipping Service (+$15.34) 2 Day A…" at bounding box center [784, 362] width 296 height 31
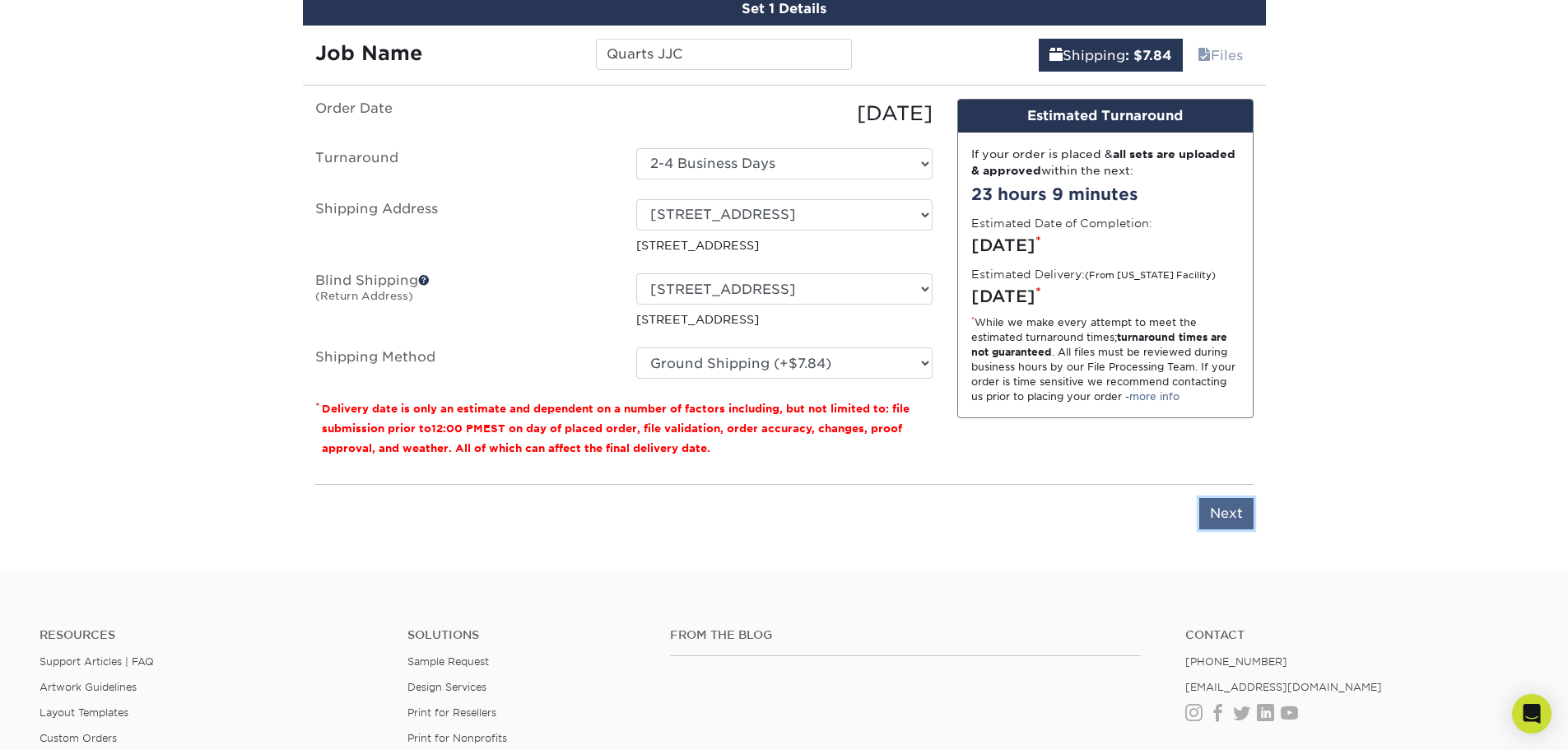
click at [1225, 518] on input "Next" at bounding box center [1226, 513] width 55 height 31
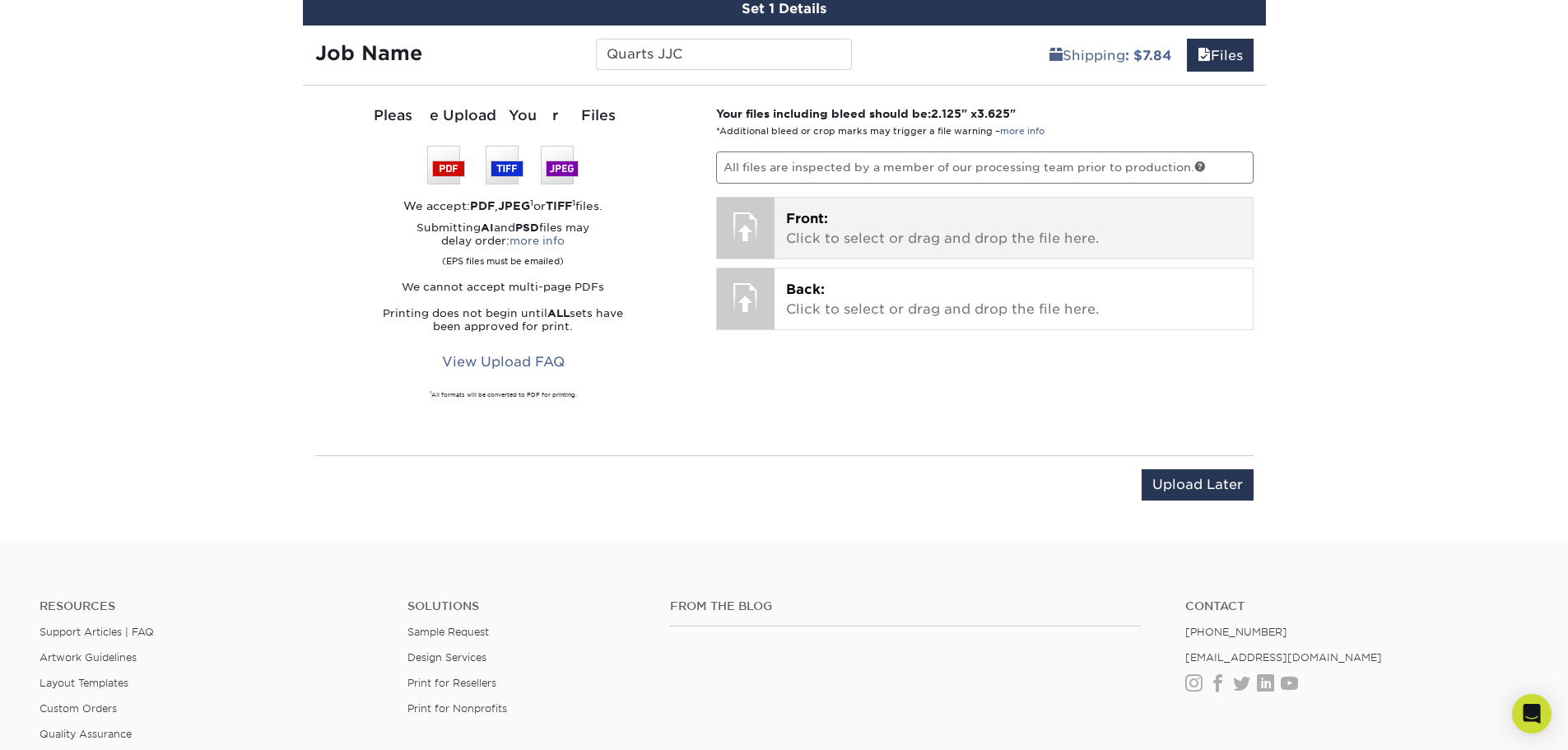
click at [797, 246] on p "Front: Click to select or drag and drop the file here." at bounding box center [1014, 229] width 456 height 39
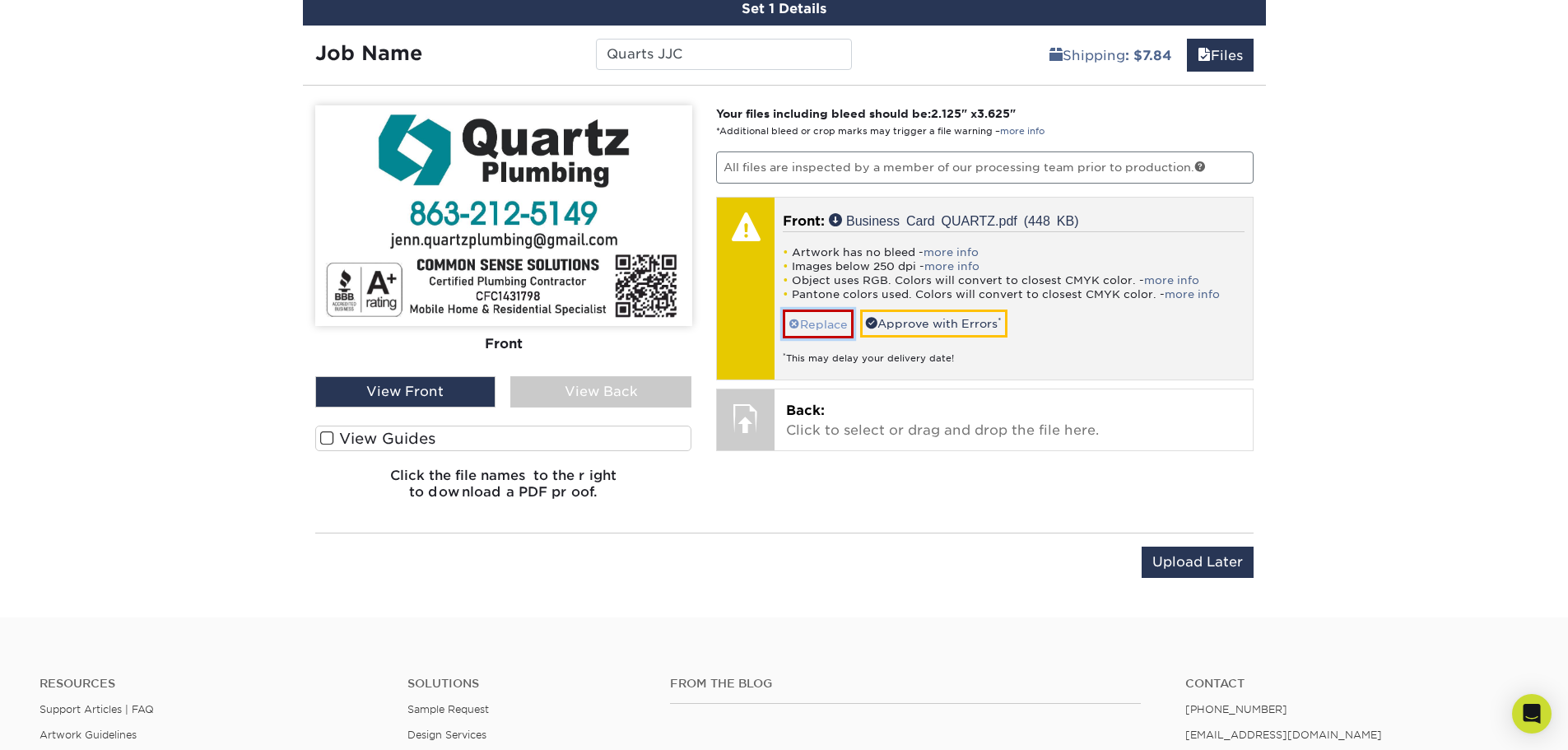
click at [832, 322] on link "Replace" at bounding box center [818, 324] width 71 height 29
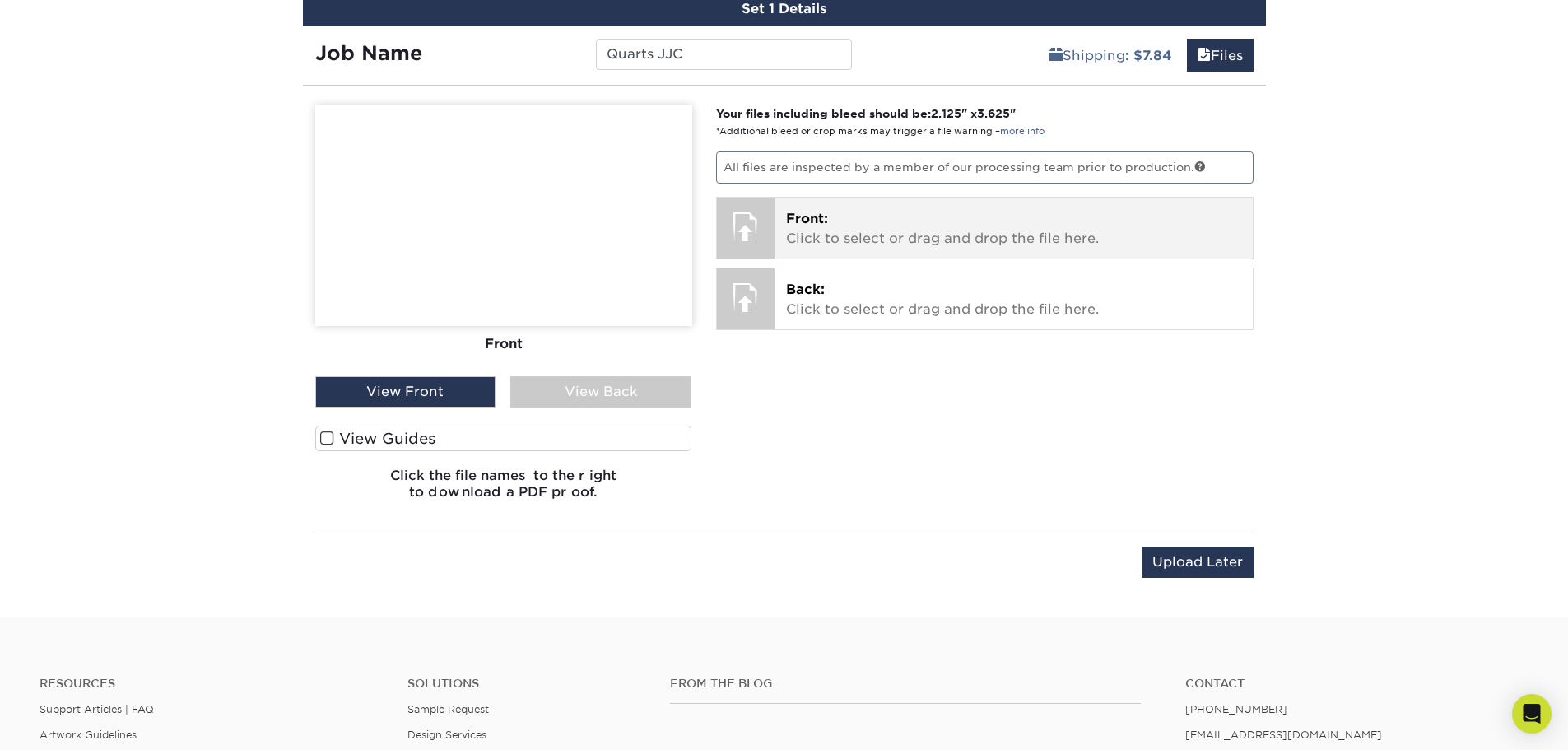
click at [776, 216] on div "Front: Click to select or drag and drop the file here. Choose file Business Car…" at bounding box center [1014, 228] width 478 height 61
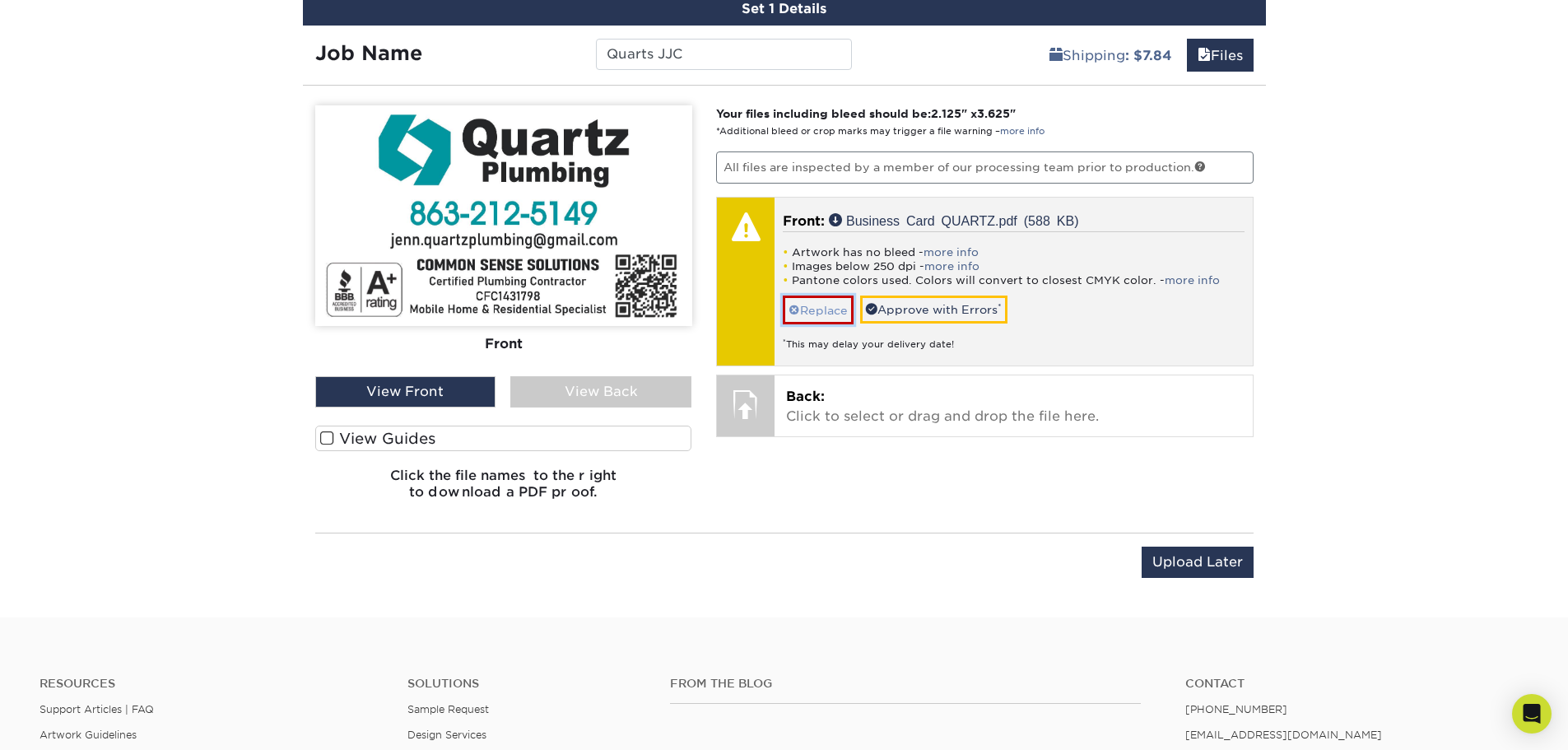
click at [784, 299] on link "Replace" at bounding box center [818, 310] width 71 height 29
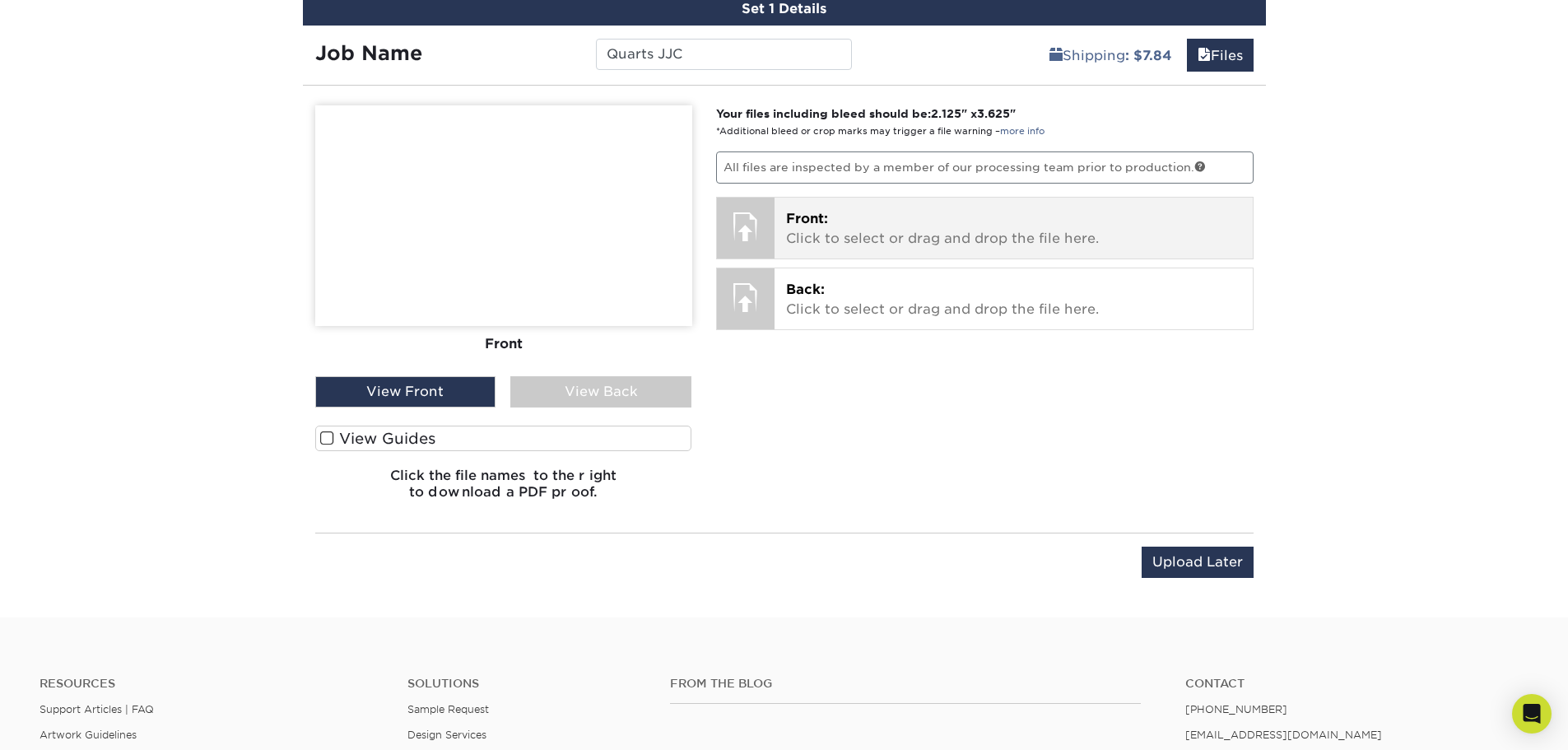
click at [811, 226] on p "Front: Click to select or drag and drop the file here." at bounding box center [1014, 229] width 456 height 39
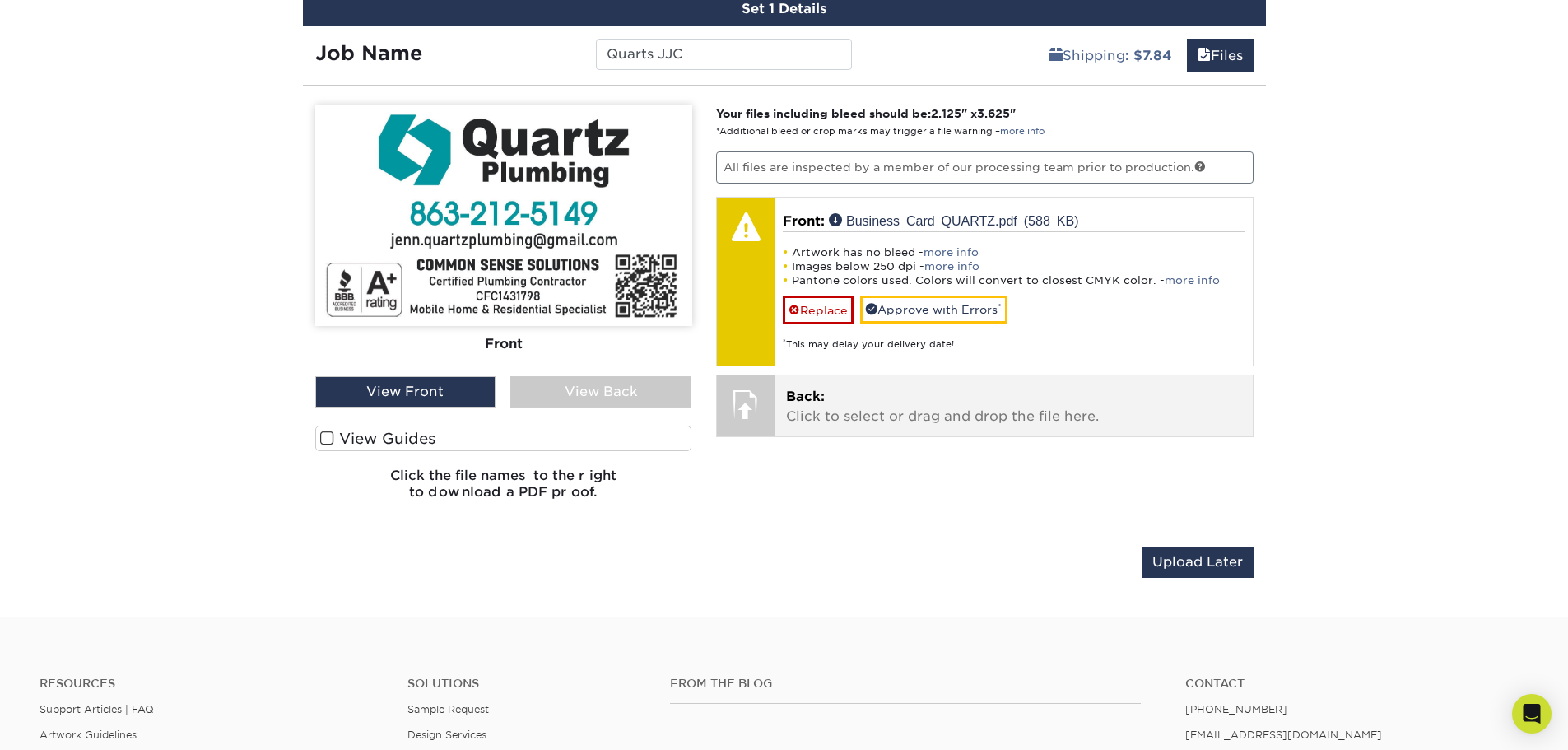
click at [785, 404] on div "Back: Click to select or drag and drop the file here. Choose file" at bounding box center [1014, 406] width 478 height 61
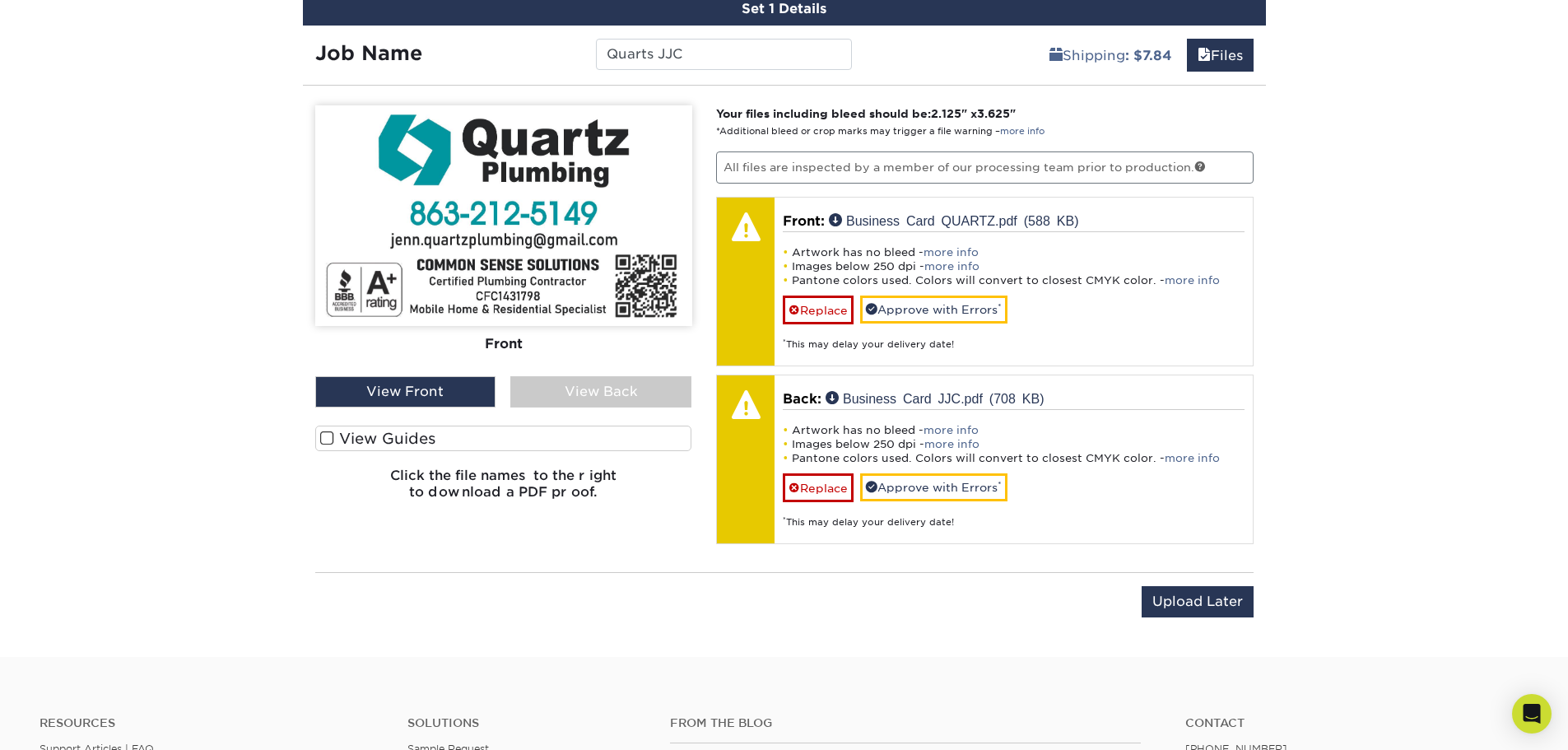
click at [642, 390] on div "View Back" at bounding box center [601, 391] width 181 height 31
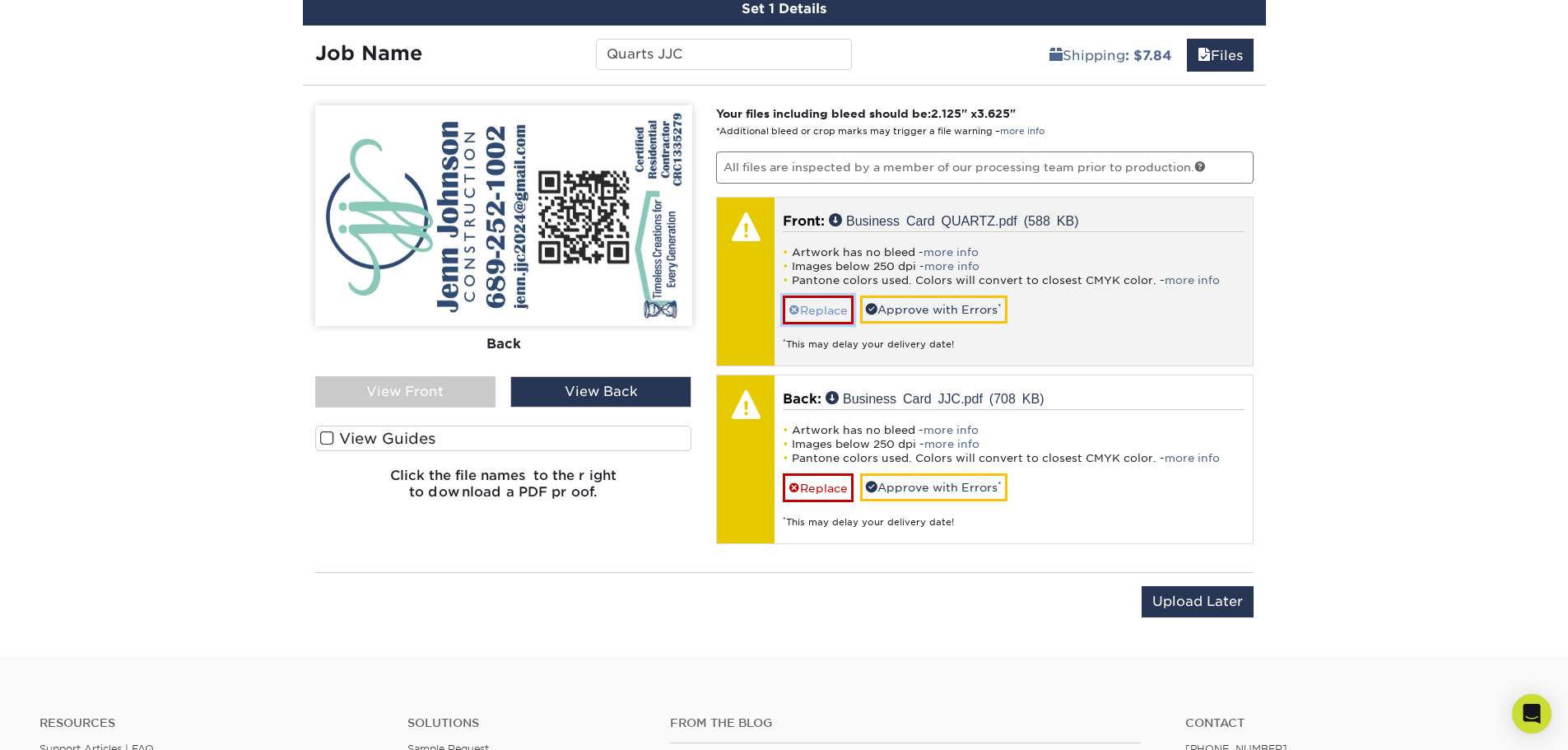
click at [831, 302] on link "Replace" at bounding box center [818, 310] width 71 height 29
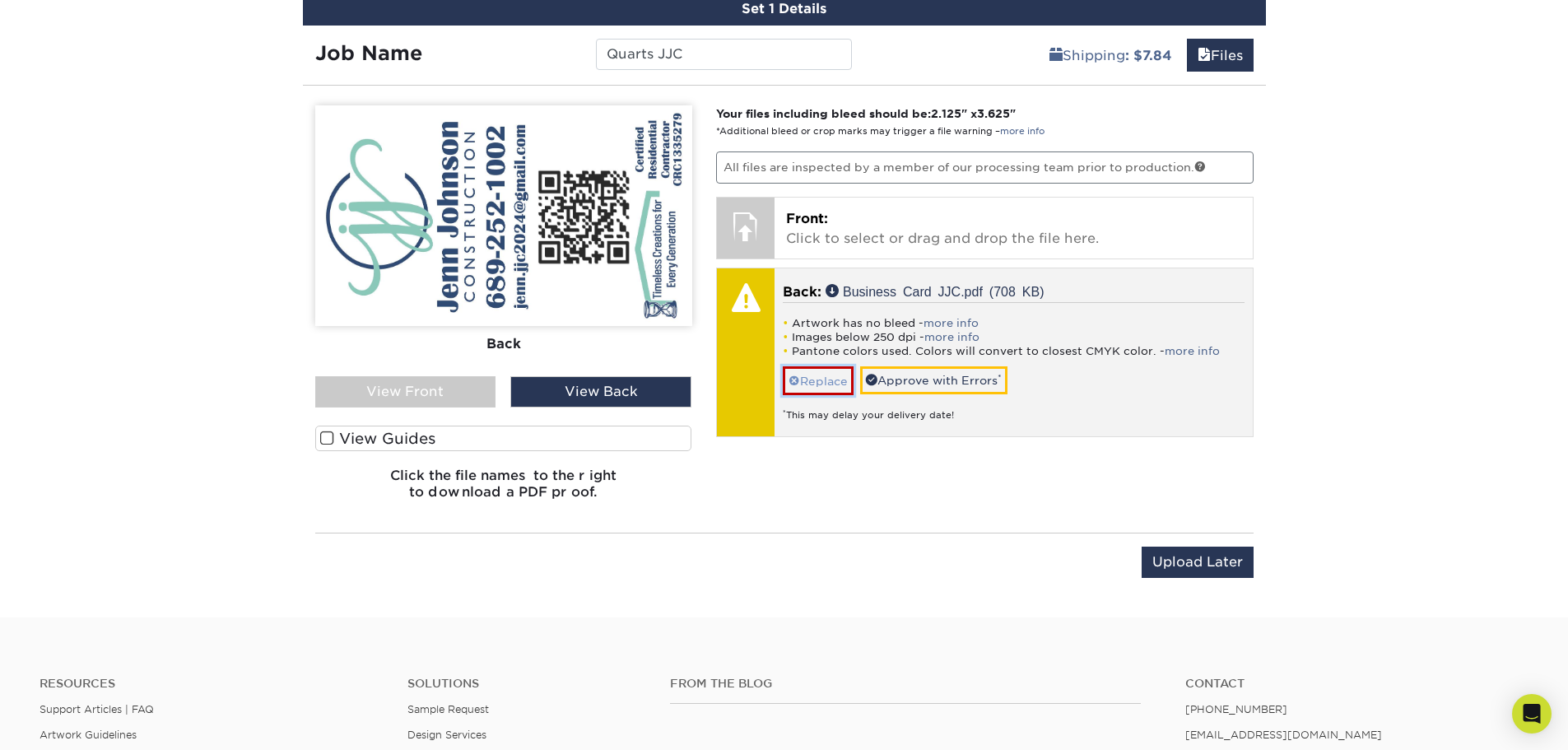
click at [791, 377] on span at bounding box center [794, 381] width 12 height 13
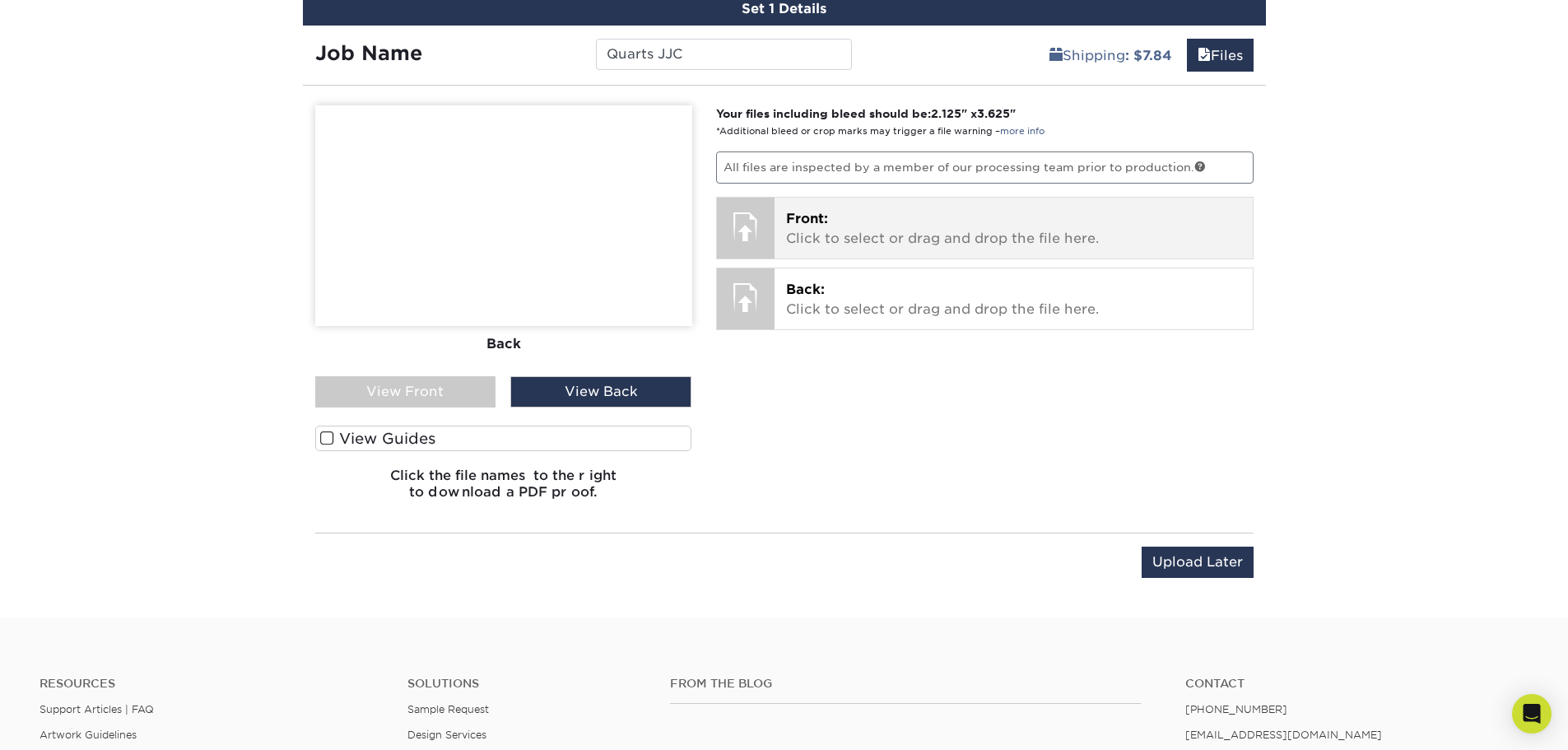
click at [821, 233] on p "Front: Click to select or drag and drop the file here." at bounding box center [1014, 229] width 456 height 39
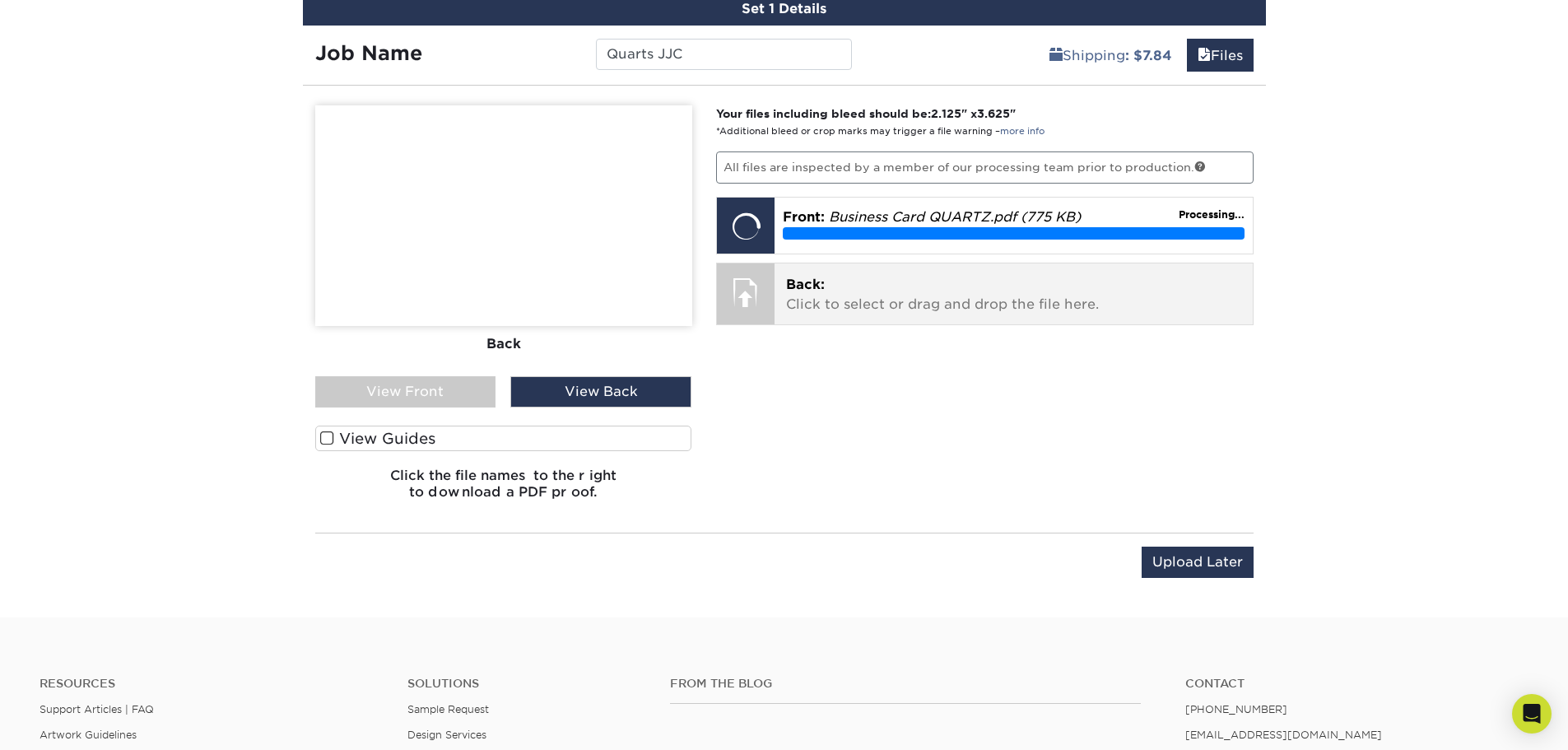
click at [828, 289] on p "Back: Click to select or drag and drop the file here." at bounding box center [1014, 295] width 456 height 39
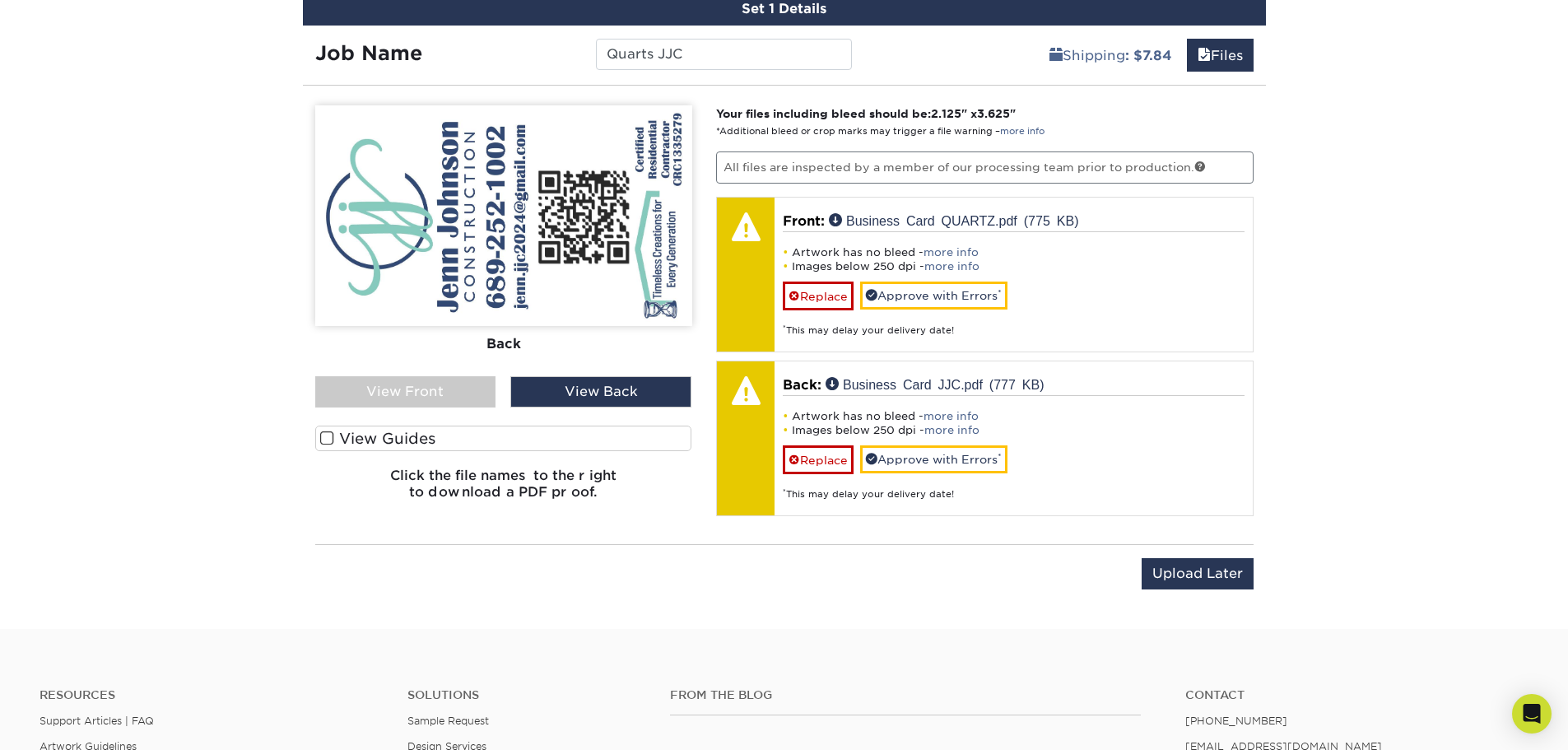
click at [335, 396] on div "View Front" at bounding box center [405, 391] width 181 height 31
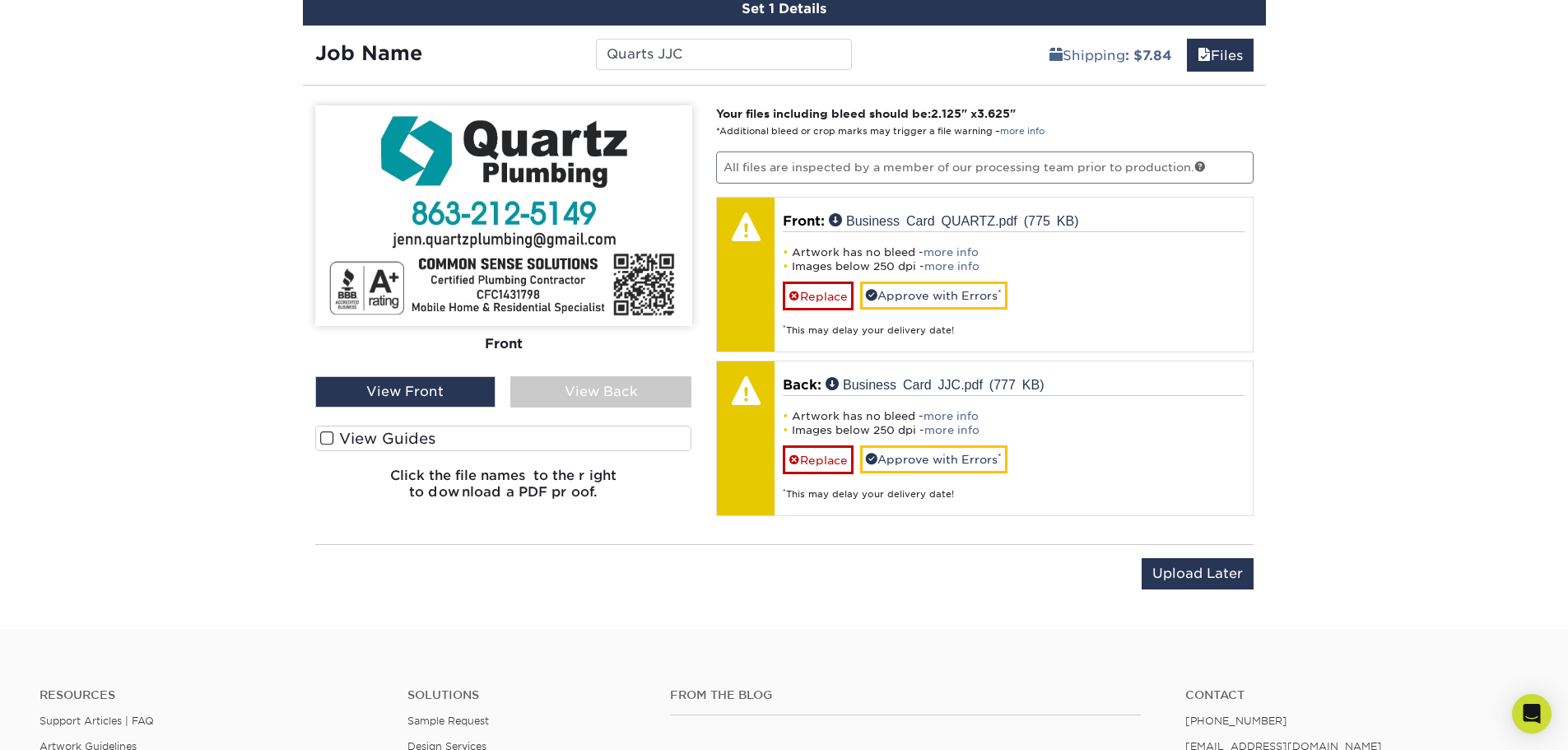
click at [543, 382] on div "View Back" at bounding box center [601, 391] width 181 height 31
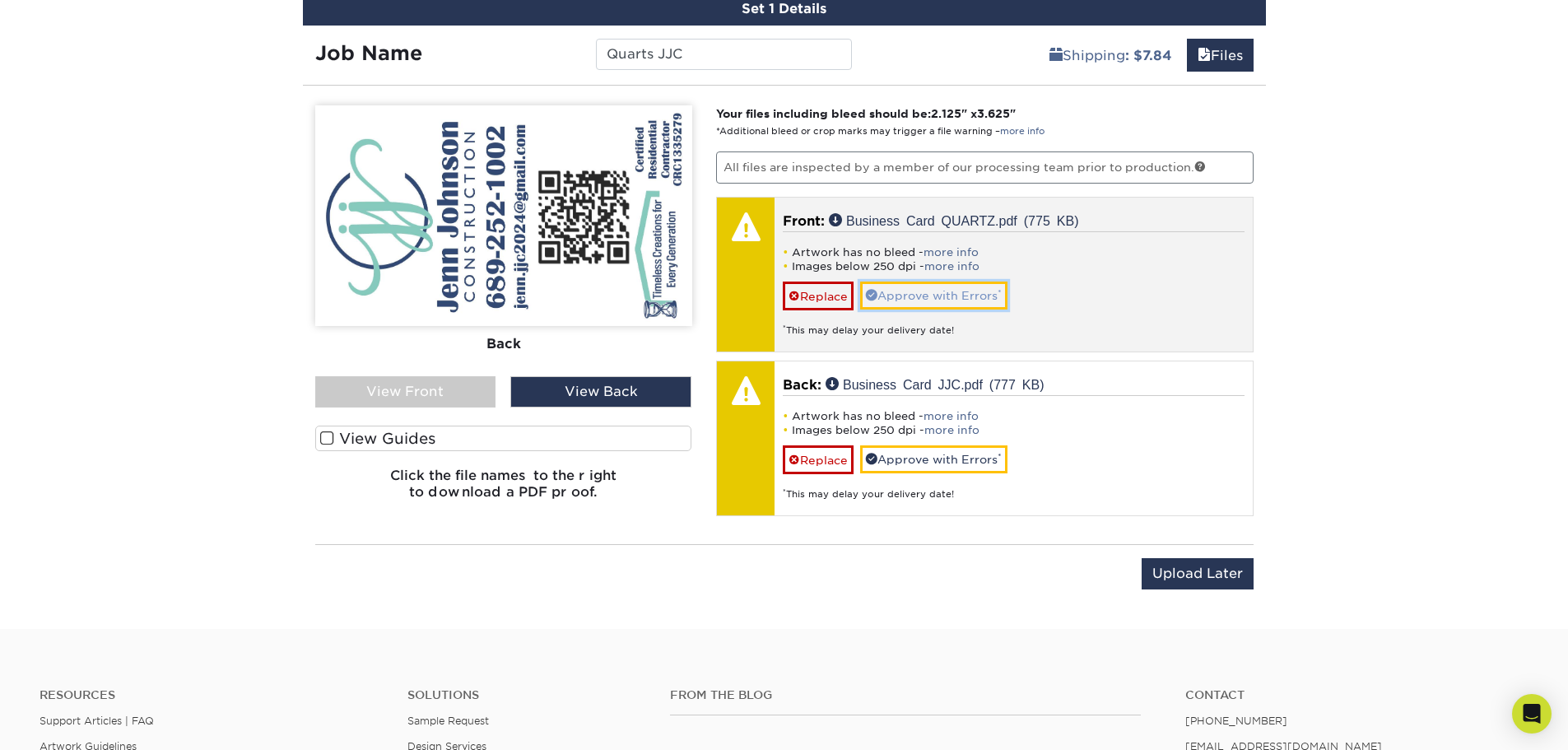
click at [898, 298] on link "Approve with Errors *" at bounding box center [934, 295] width 147 height 28
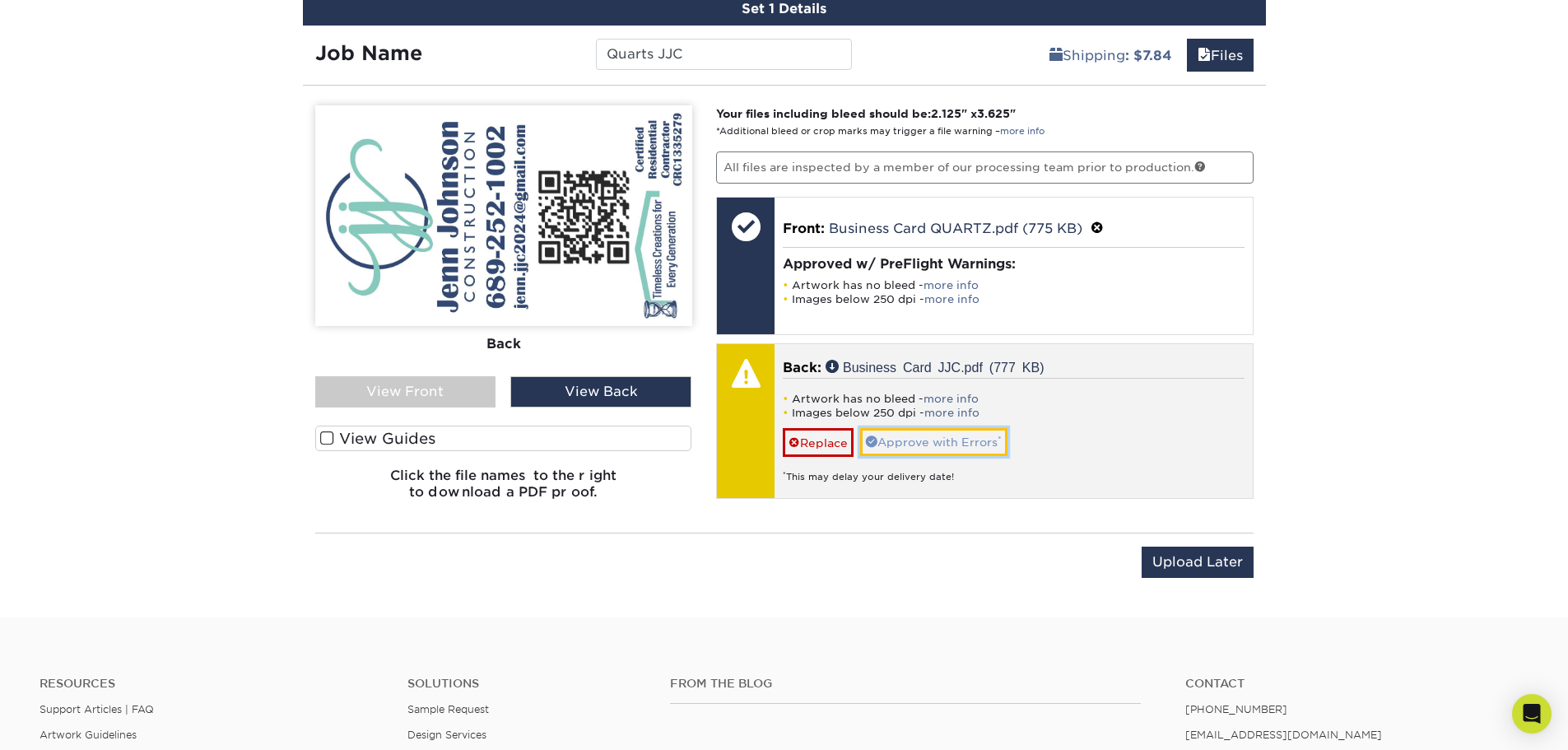
click at [913, 436] on link "Approve with Errors *" at bounding box center [934, 441] width 147 height 28
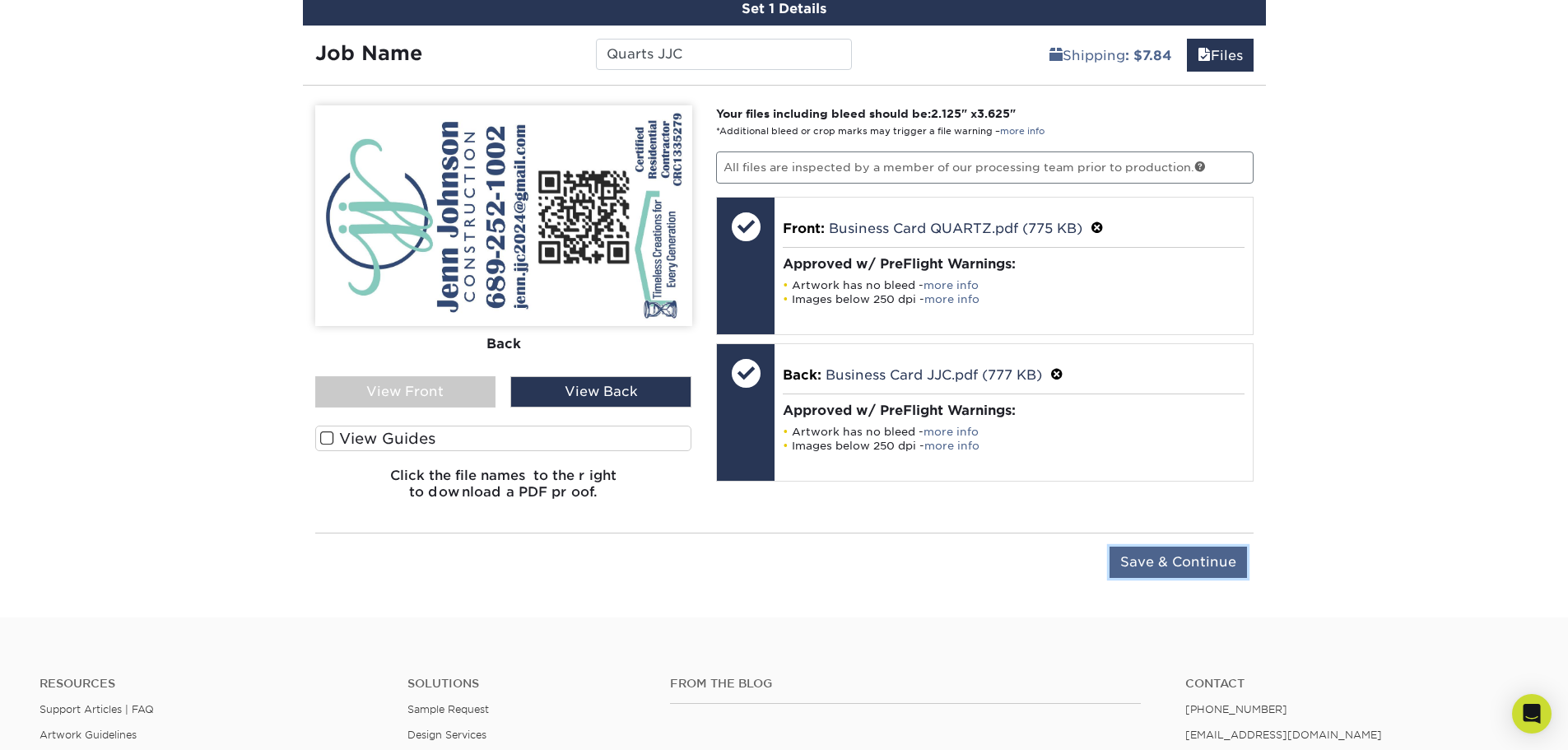
click at [1166, 562] on input "Save & Continue" at bounding box center [1178, 562] width 137 height 31
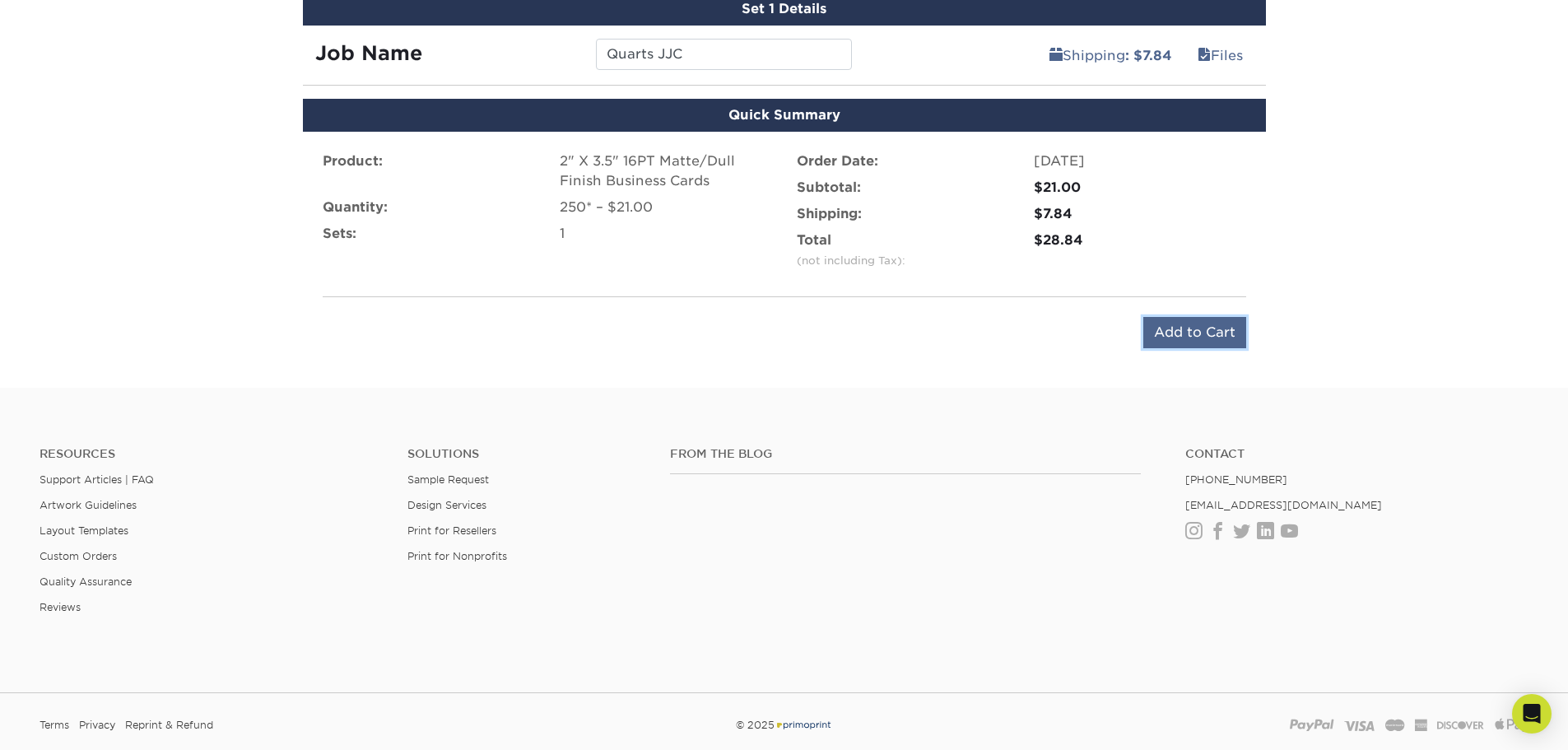
click at [1172, 322] on input "Add to Cart" at bounding box center [1195, 332] width 103 height 31
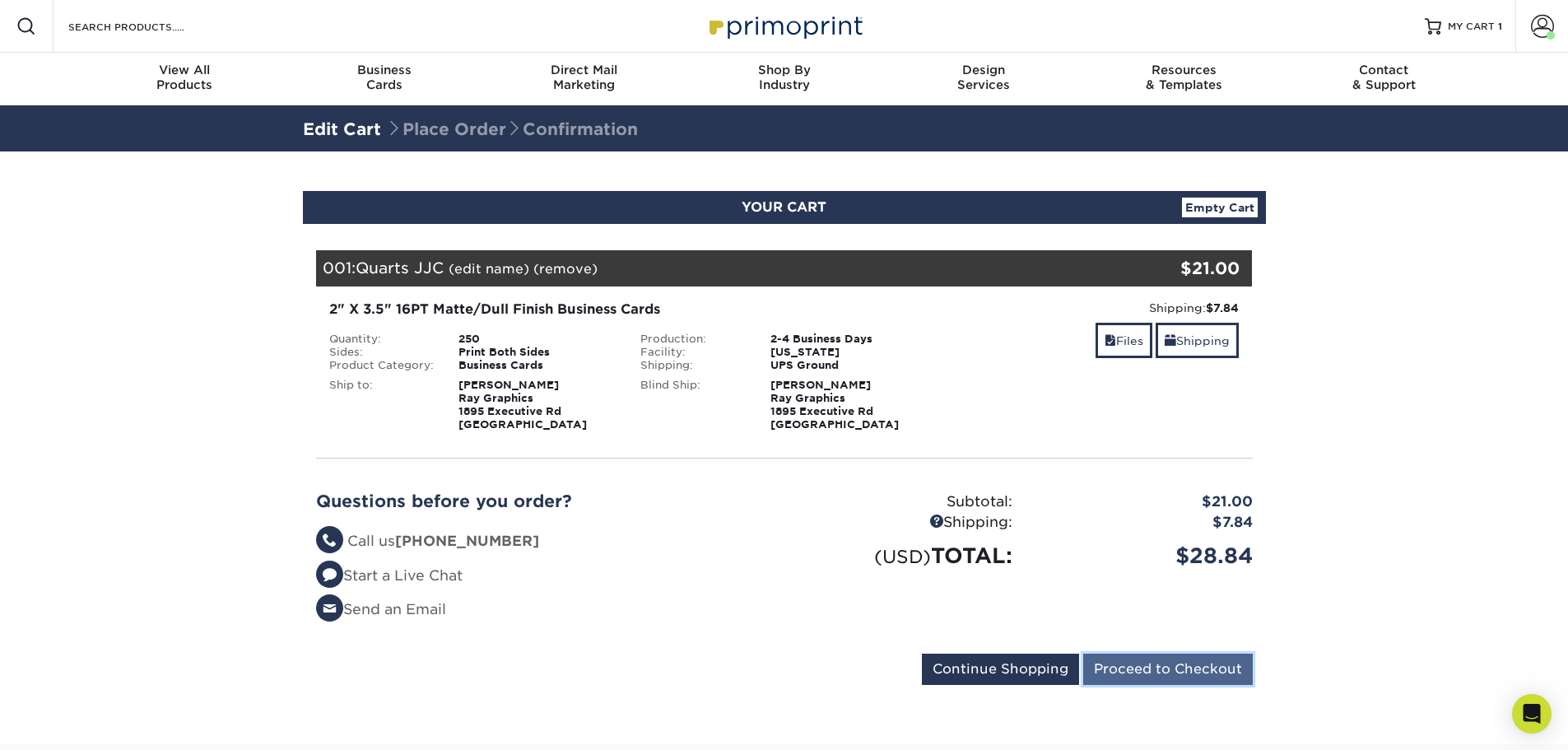
click at [1143, 664] on input "Proceed to Checkout" at bounding box center [1168, 669] width 170 height 31
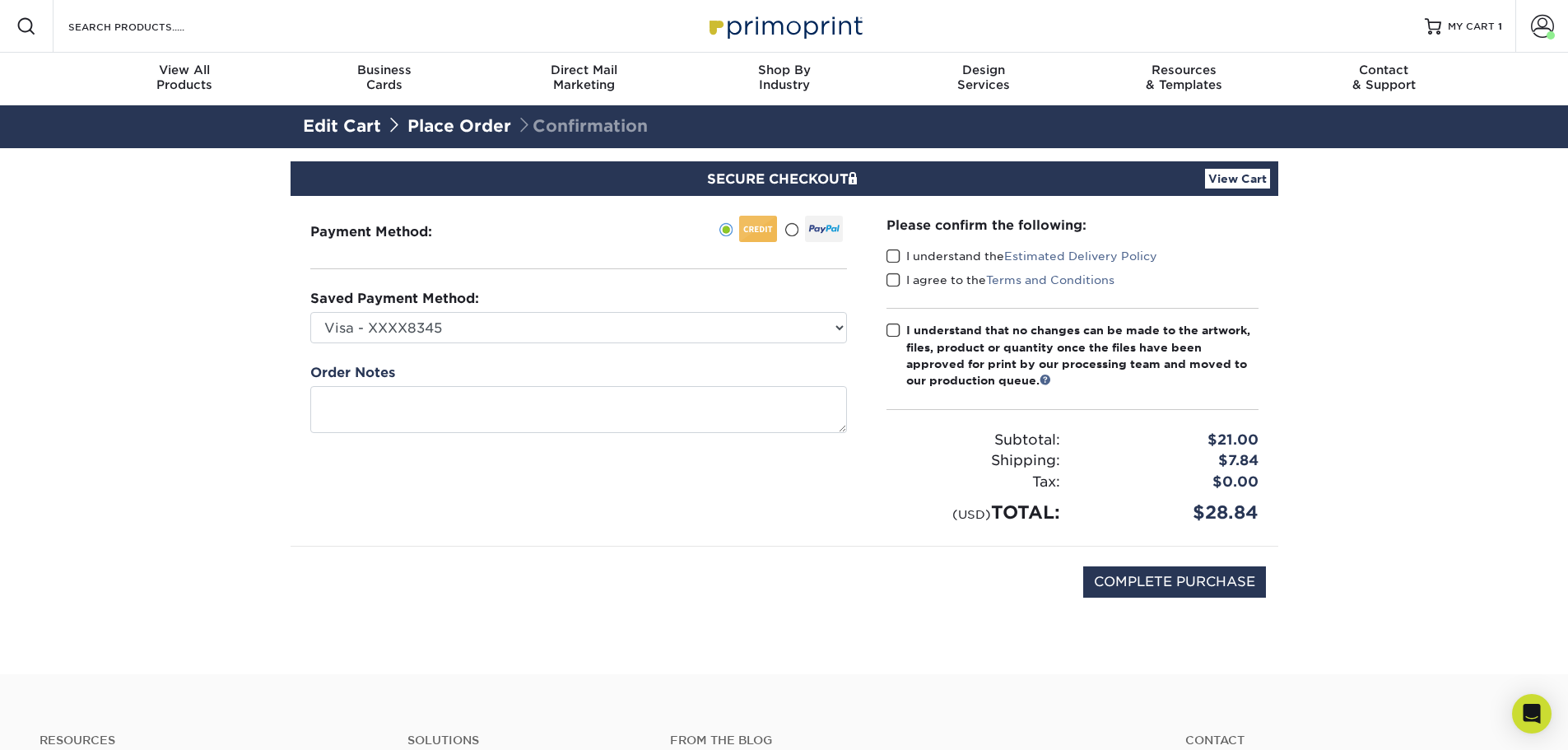
click at [706, 344] on div "Payment Method:" at bounding box center [579, 371] width 576 height 350
click at [840, 331] on select "Visa - XXXX8345 New Credit Card" at bounding box center [579, 327] width 536 height 31
select select
click at [310, 312] on select "Visa - XXXX8345 New Credit Card" at bounding box center [579, 327] width 536 height 31
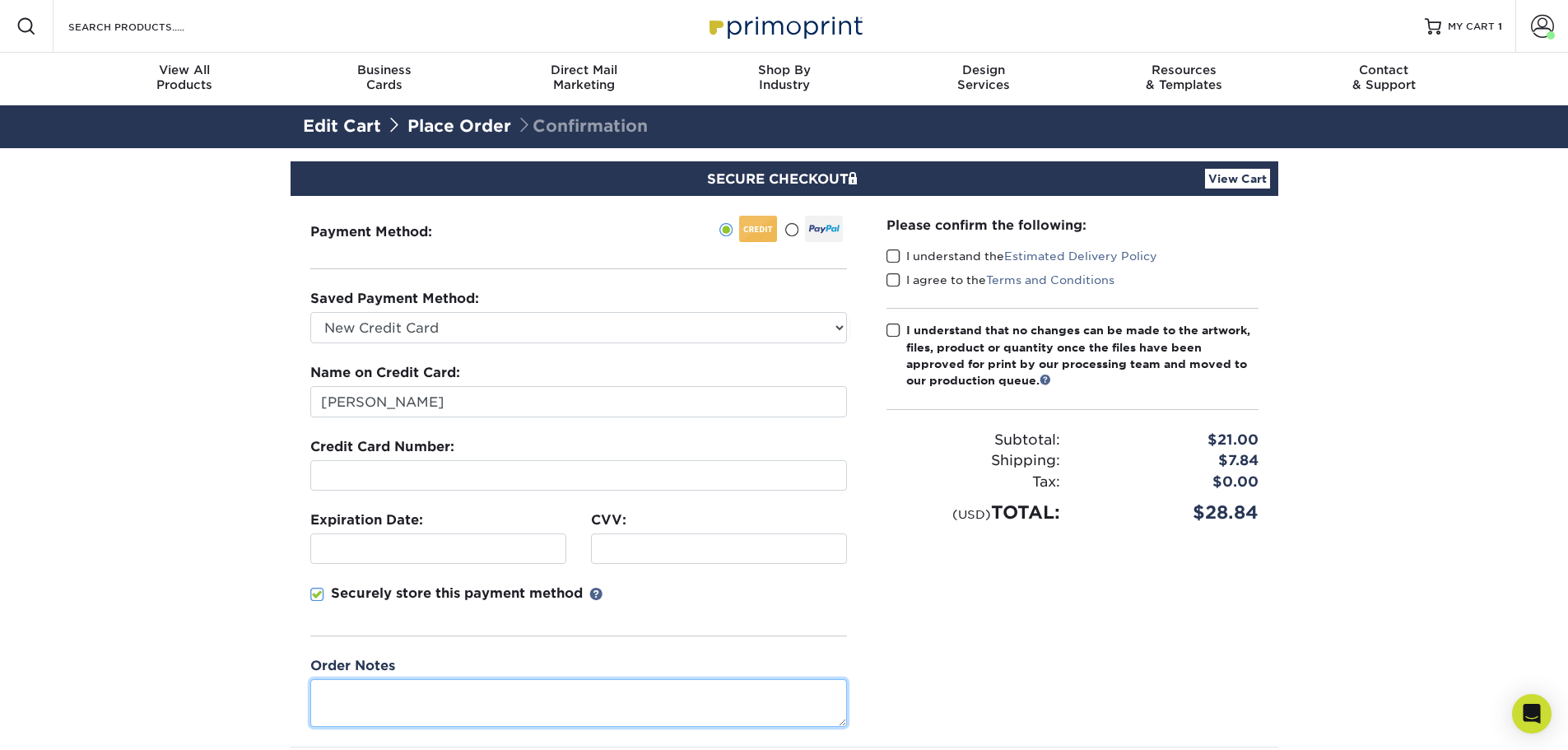
click at [401, 693] on textarea at bounding box center [579, 702] width 536 height 47
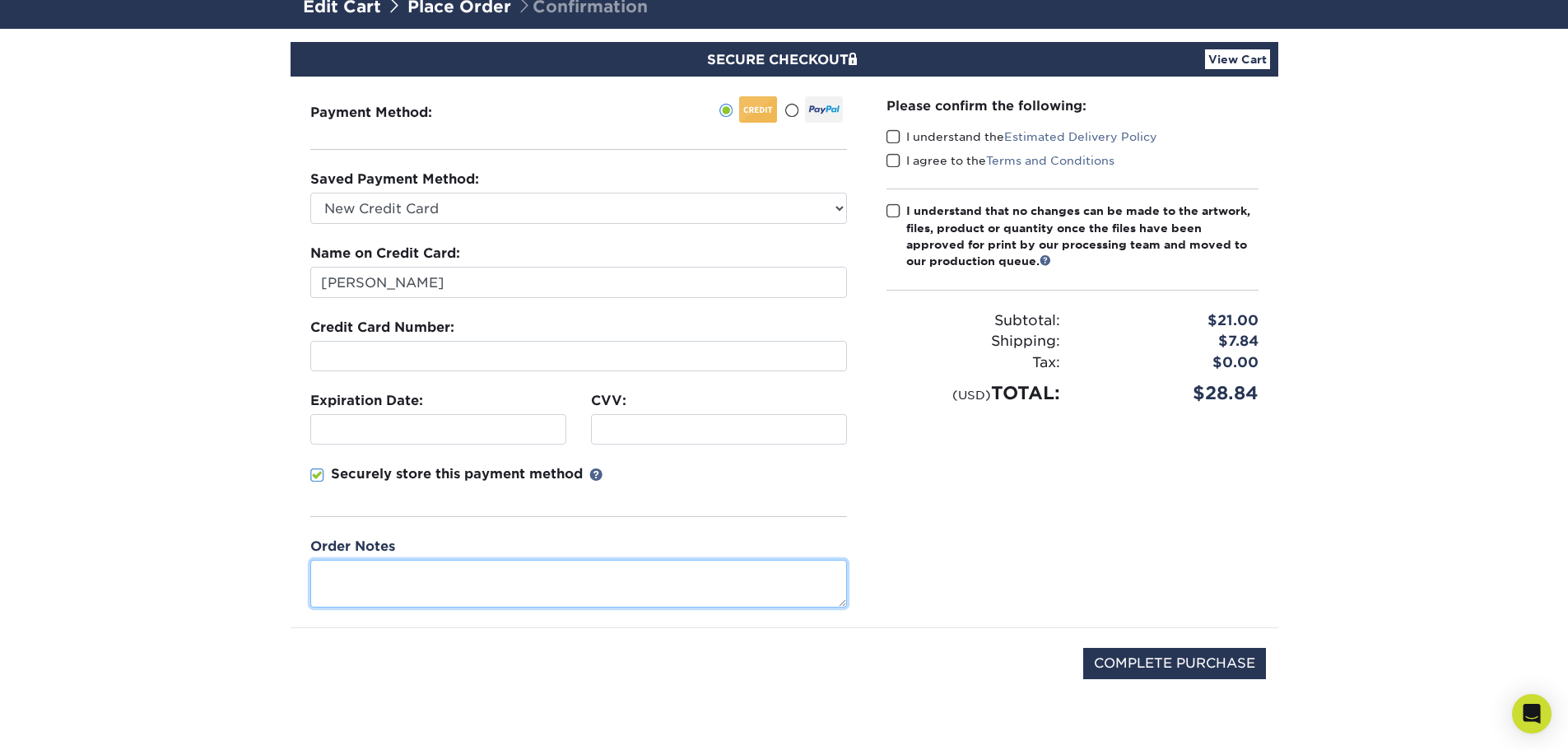
scroll to position [83, 0]
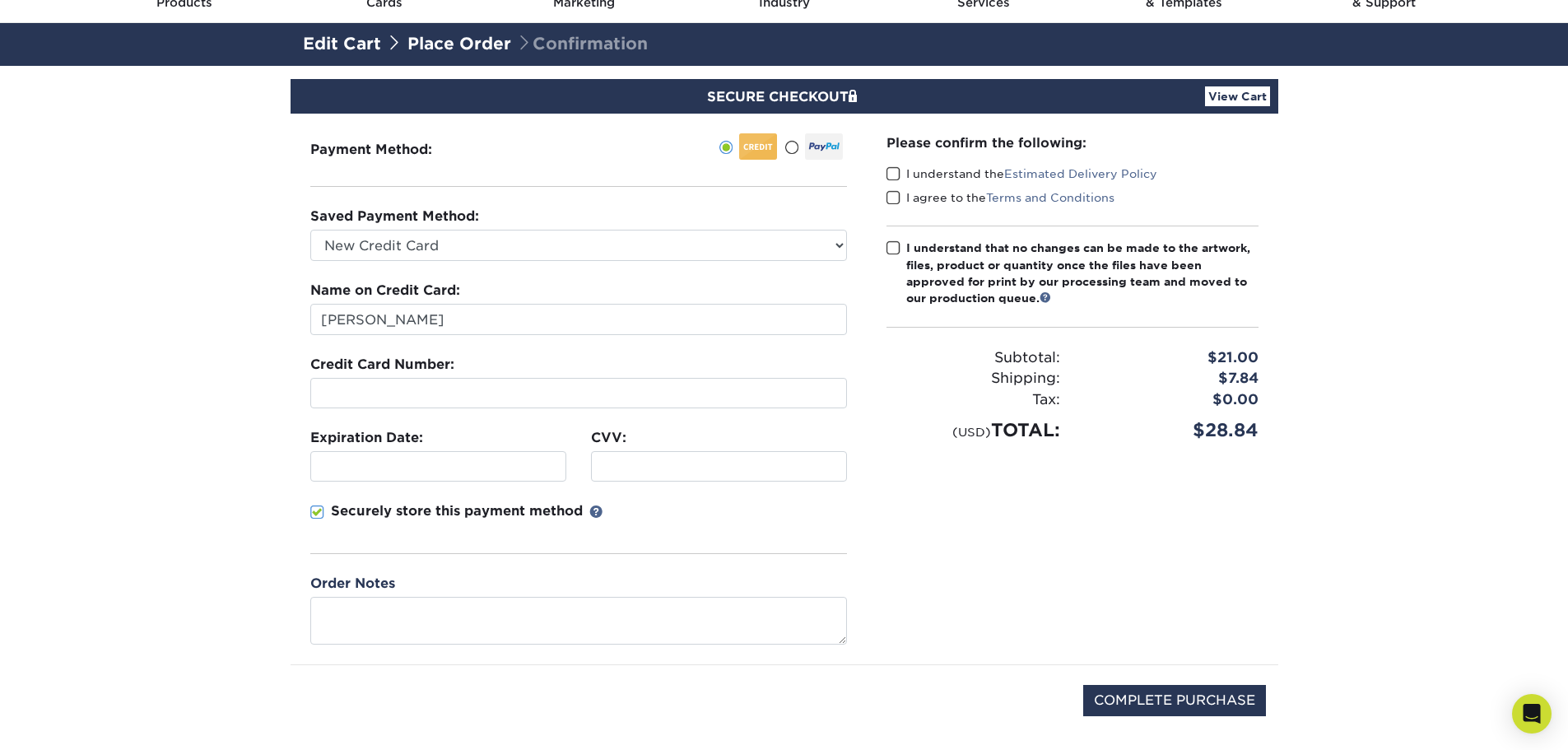
click at [889, 170] on span at bounding box center [893, 173] width 14 height 15
click at [0, 0] on input "I understand the Estimated Delivery Policy" at bounding box center [0, 0] width 0 height 0
click at [891, 196] on span at bounding box center [893, 197] width 14 height 15
click at [0, 0] on input "I agree to the Terms and Conditions" at bounding box center [0, 0] width 0 height 0
click at [891, 249] on span at bounding box center [893, 248] width 14 height 15
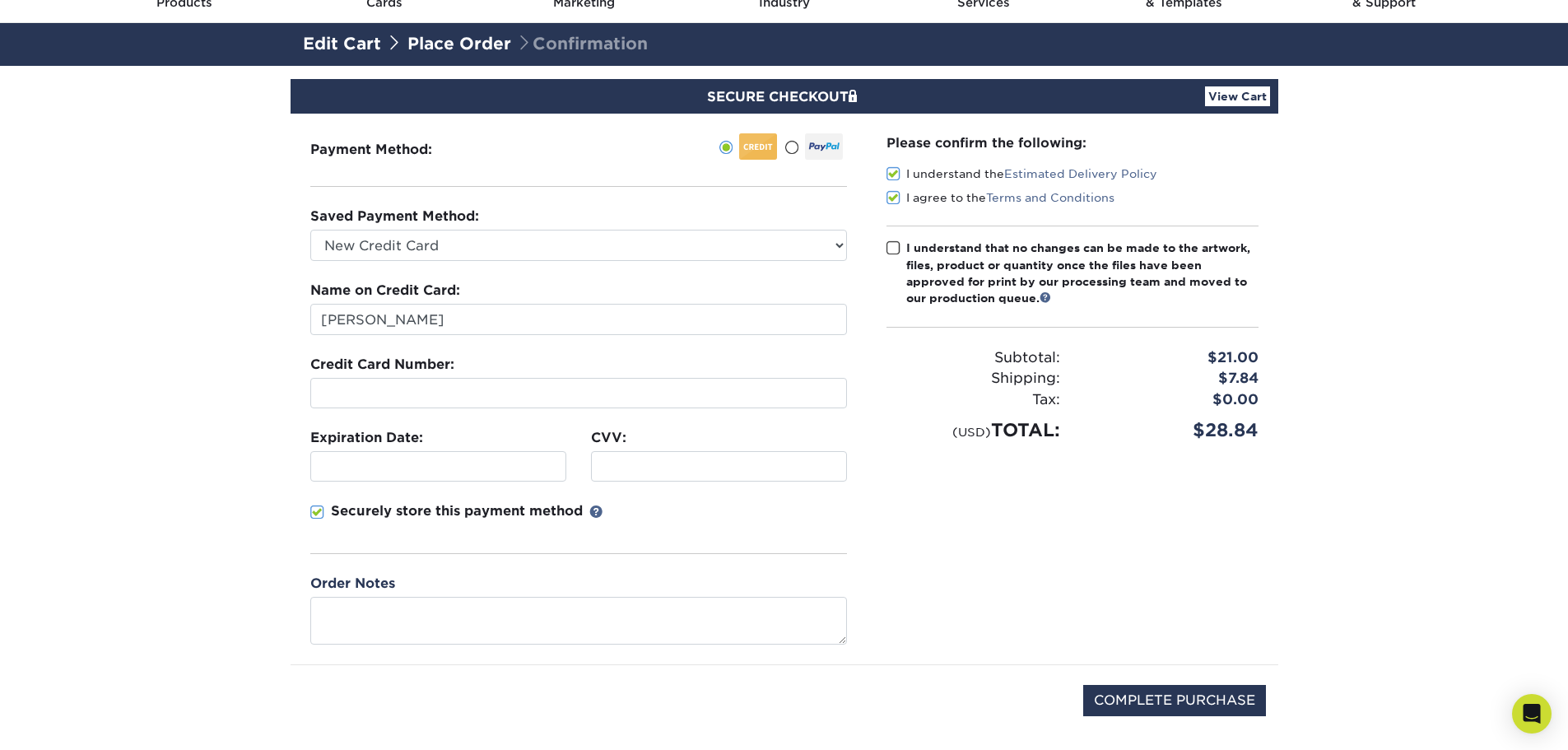
click at [0, 0] on input "I understand that no changes can be made to the artwork, files, product or quan…" at bounding box center [0, 0] width 0 height 0
click at [1170, 700] on input "COMPLETE PURCHASE" at bounding box center [1175, 701] width 183 height 31
type input "PROCESSING, PLEASE WAIT..."
